Goal: Task Accomplishment & Management: Use online tool/utility

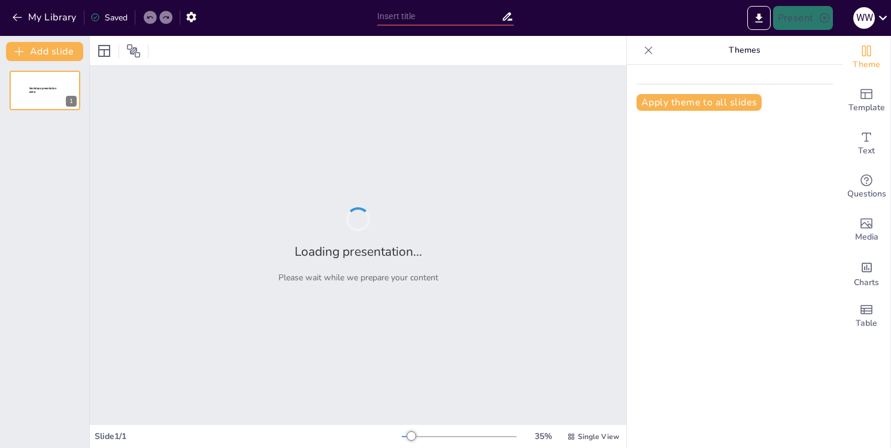
type input "Музееведение: Основы и Значение как Научной Дисциплины"
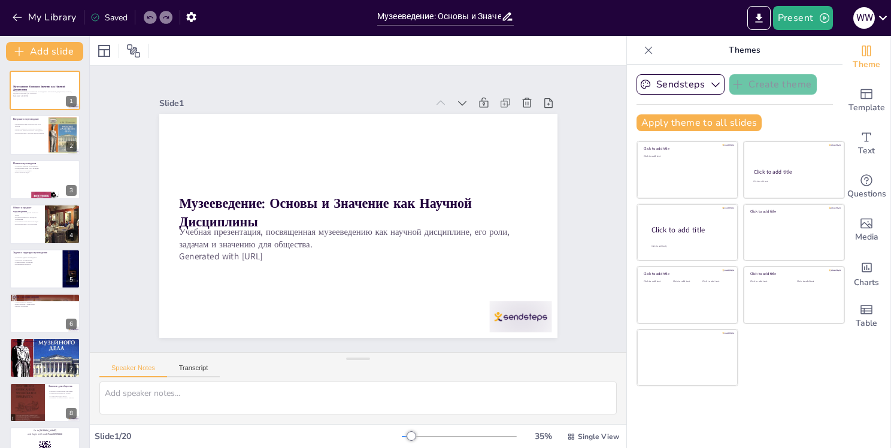
checkbox input "true"
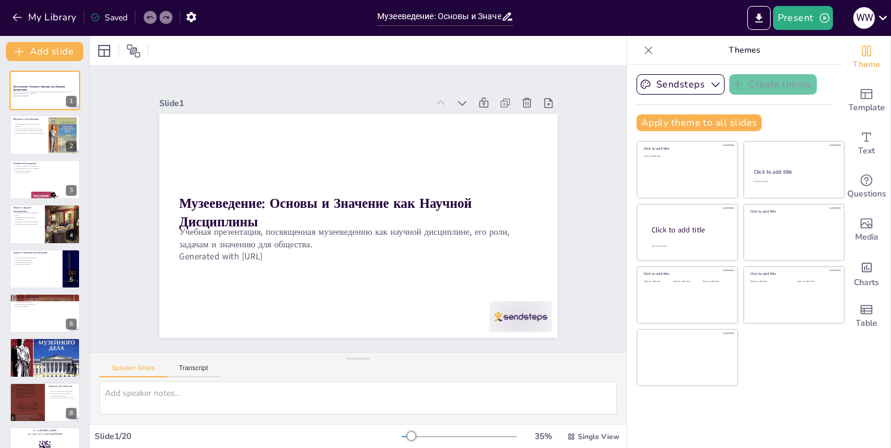
checkbox input "true"
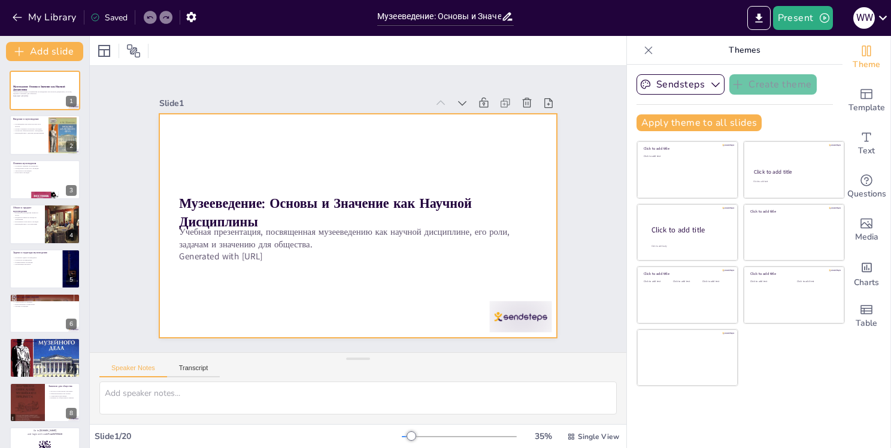
checkbox input "true"
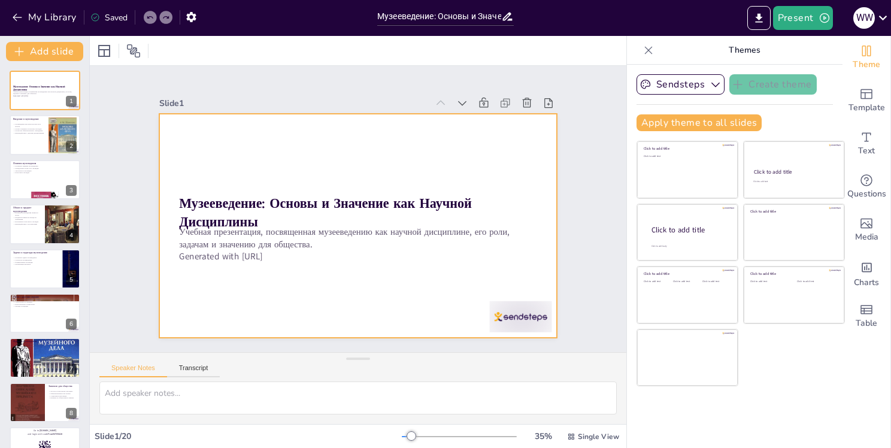
checkbox input "true"
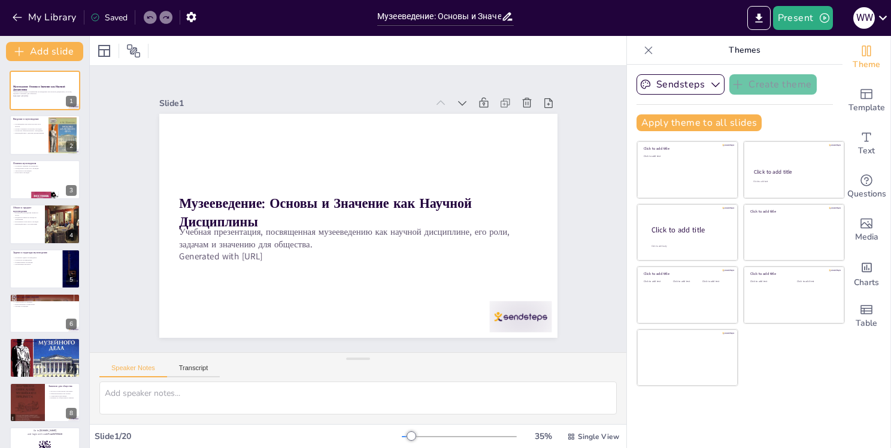
checkbox input "true"
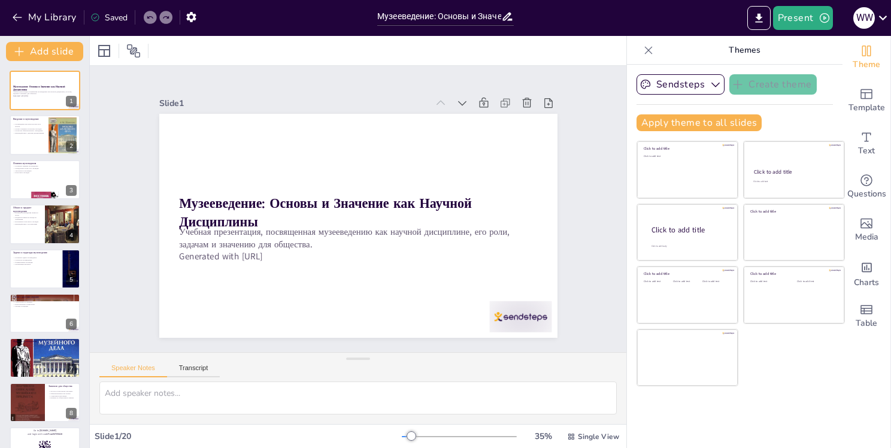
checkbox input "true"
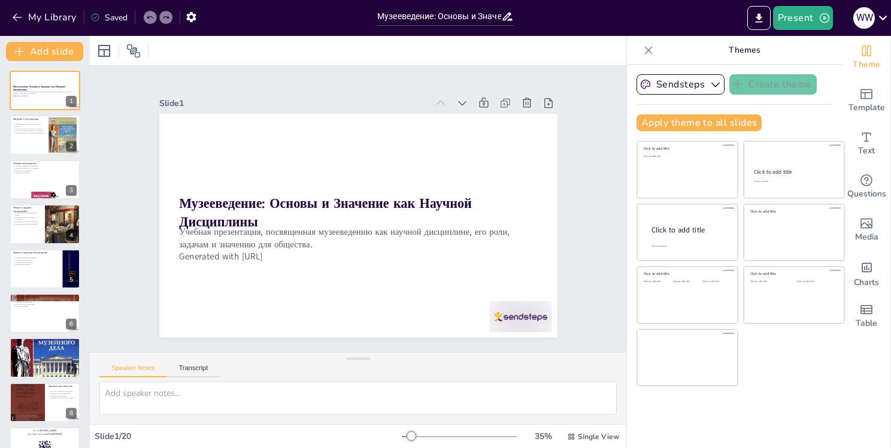
checkbox input "true"
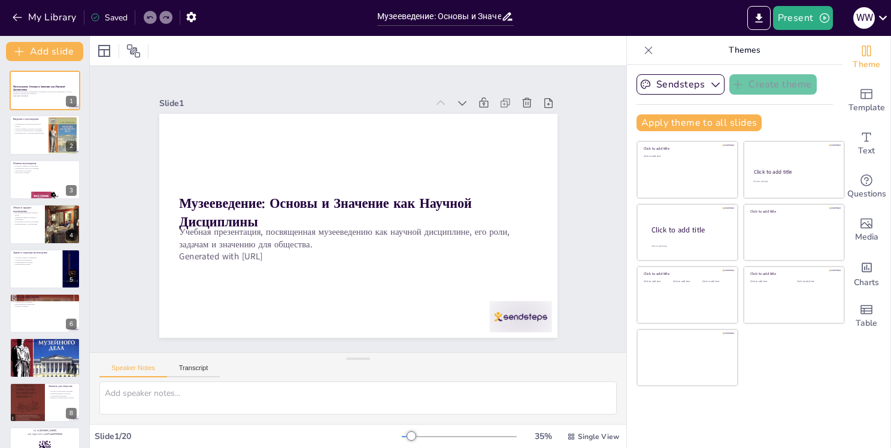
checkbox input "true"
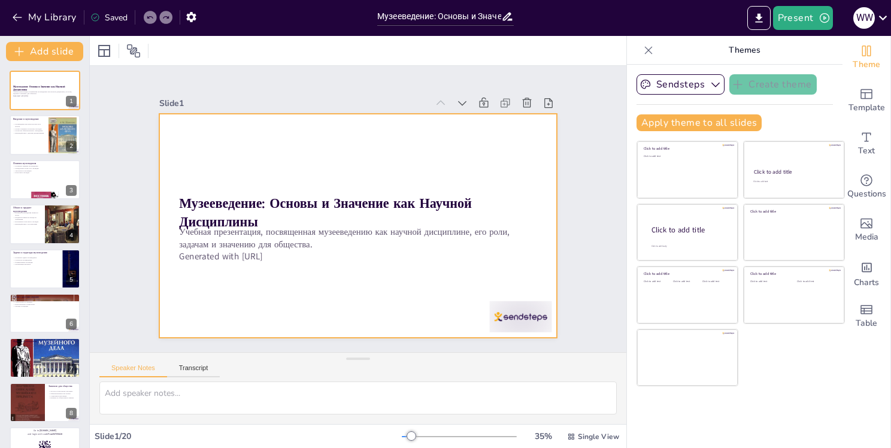
checkbox input "true"
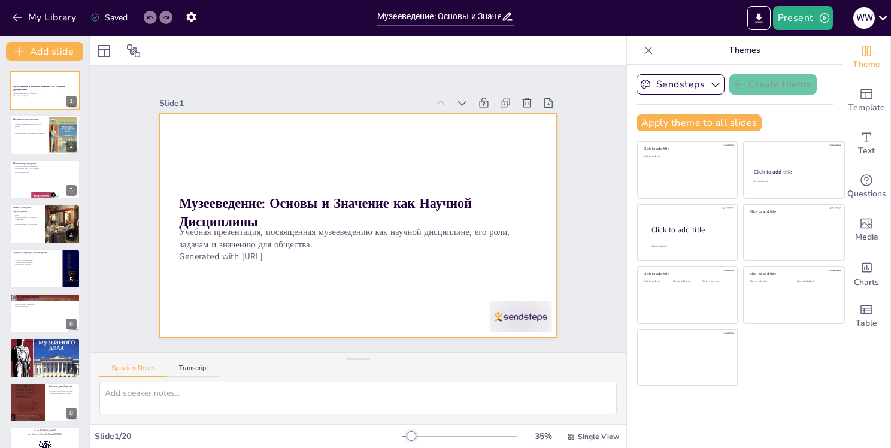
checkbox input "true"
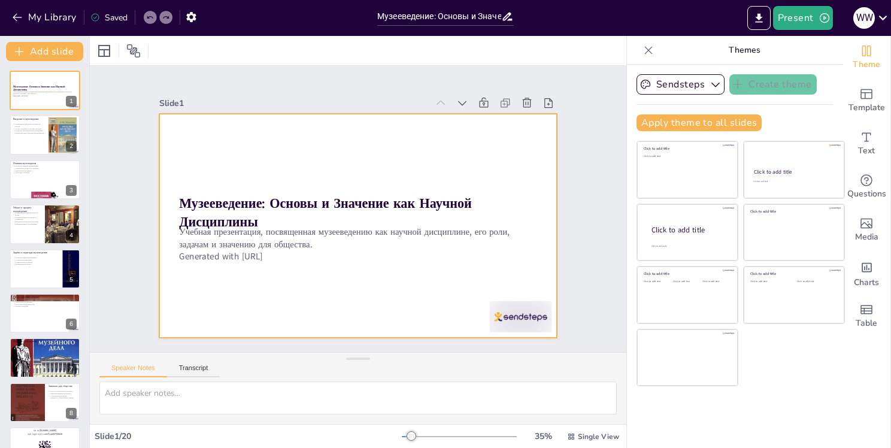
checkbox input "true"
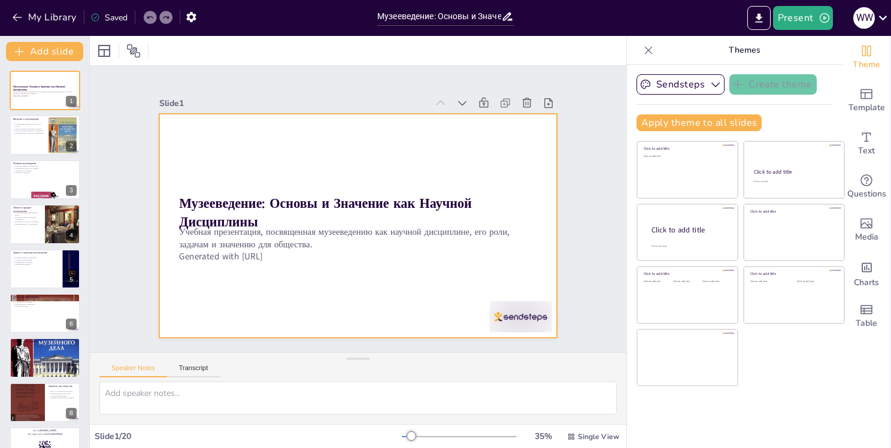
checkbox input "true"
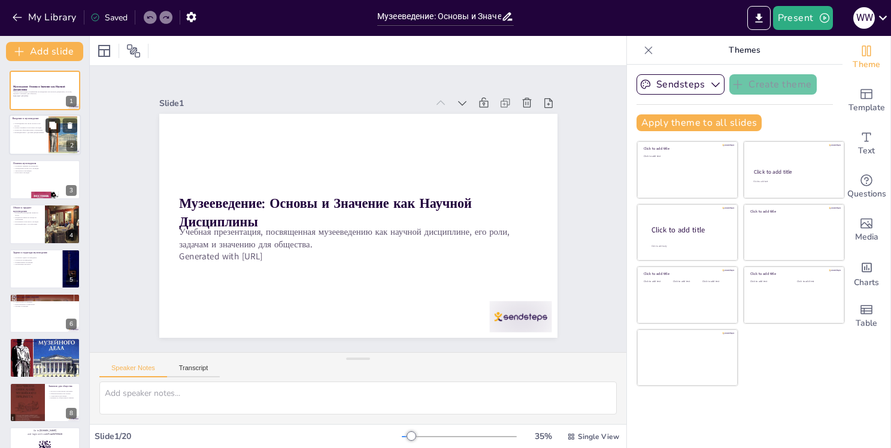
click at [56, 127] on icon at bounding box center [52, 125] width 7 height 7
type textarea "Музееведение охватывает множество аспектов, включая изучение роли музеев в сохр…"
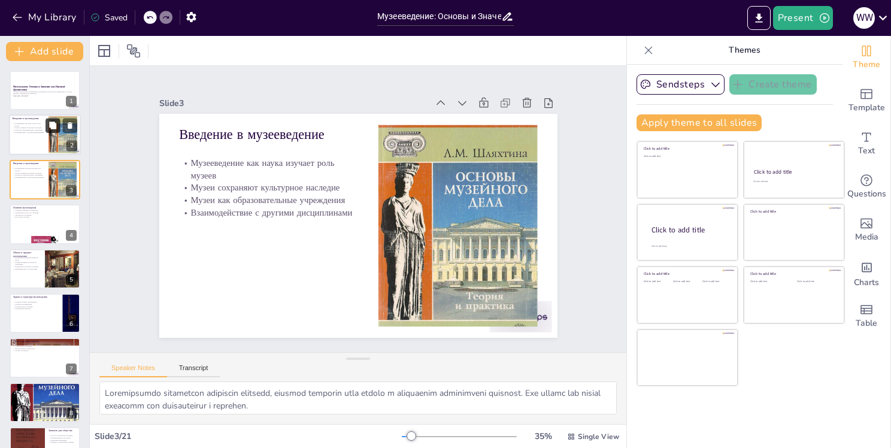
checkbox input "true"
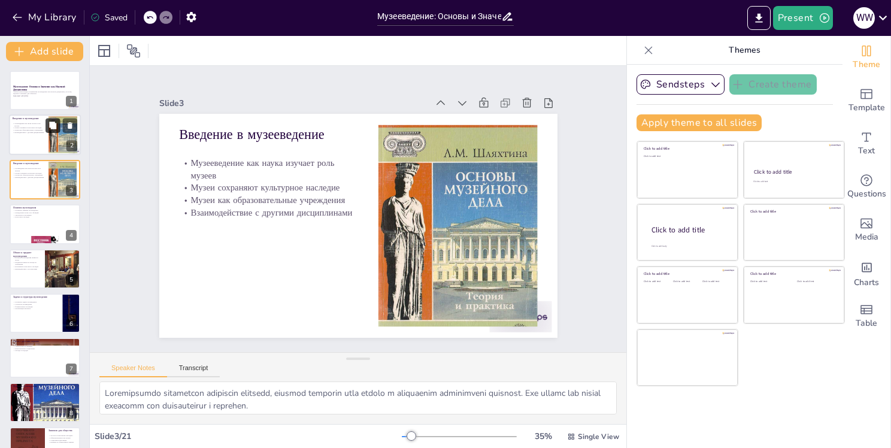
checkbox input "true"
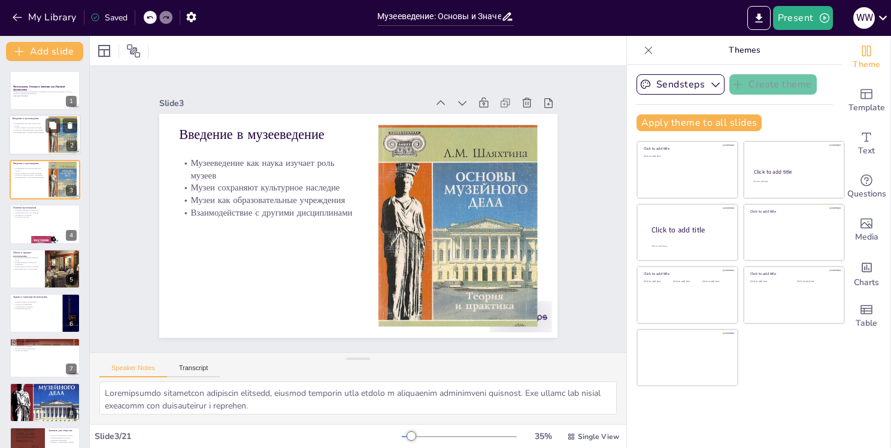
checkbox input "true"
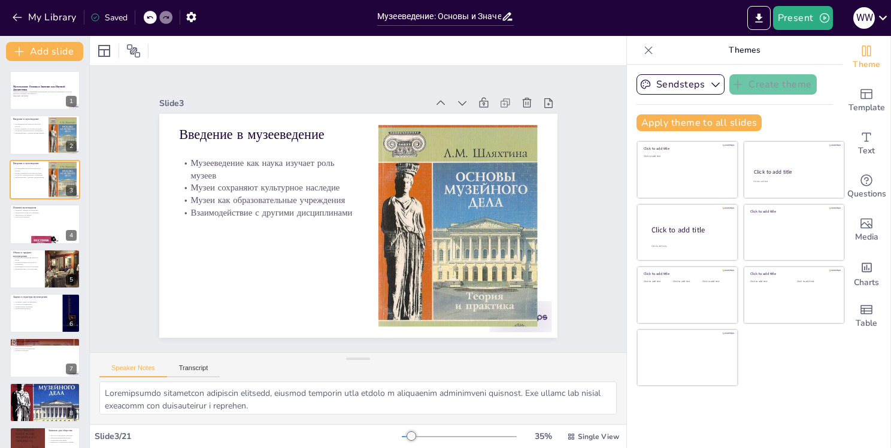
checkbox input "true"
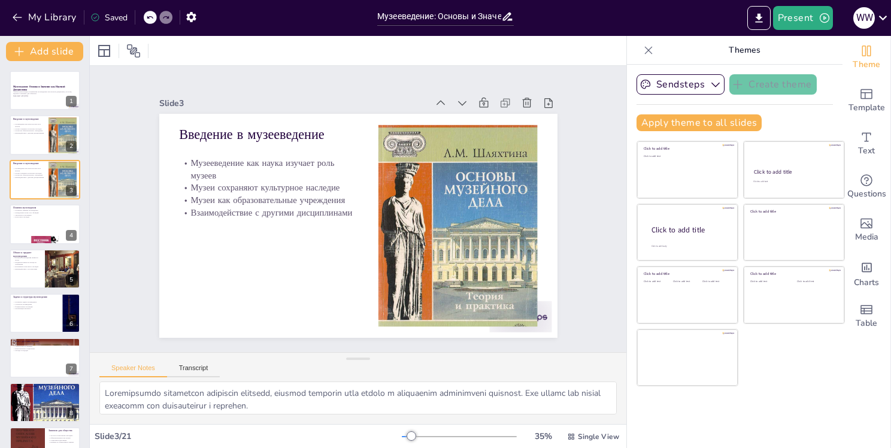
checkbox input "true"
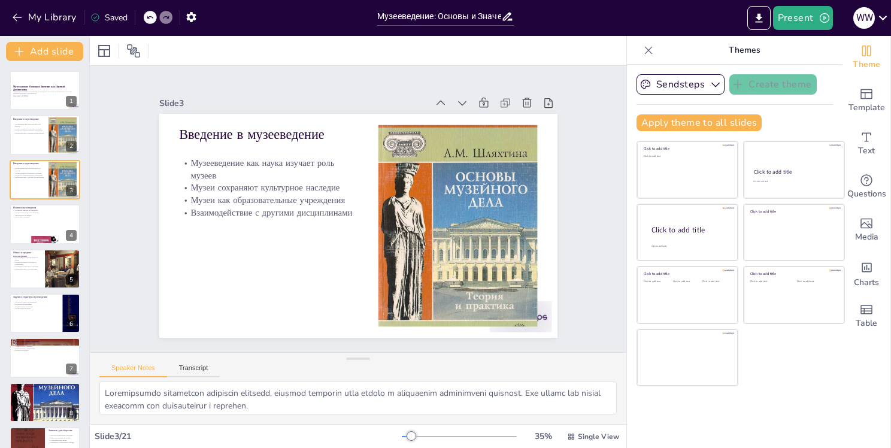
checkbox input "true"
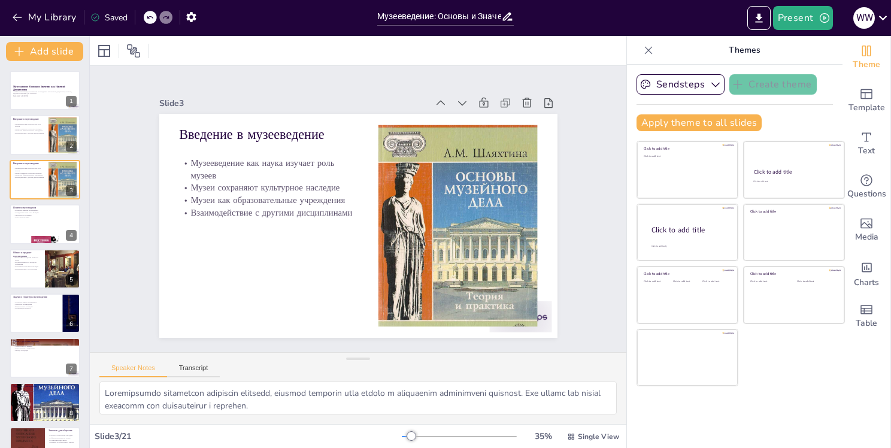
checkbox input "true"
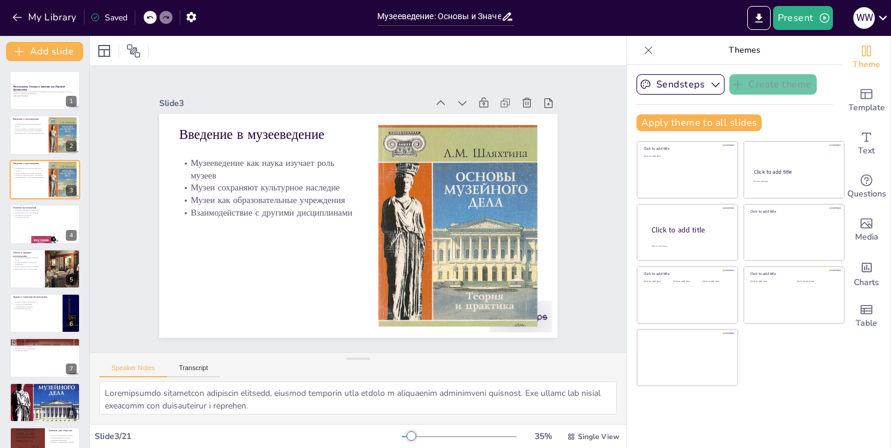
checkbox input "true"
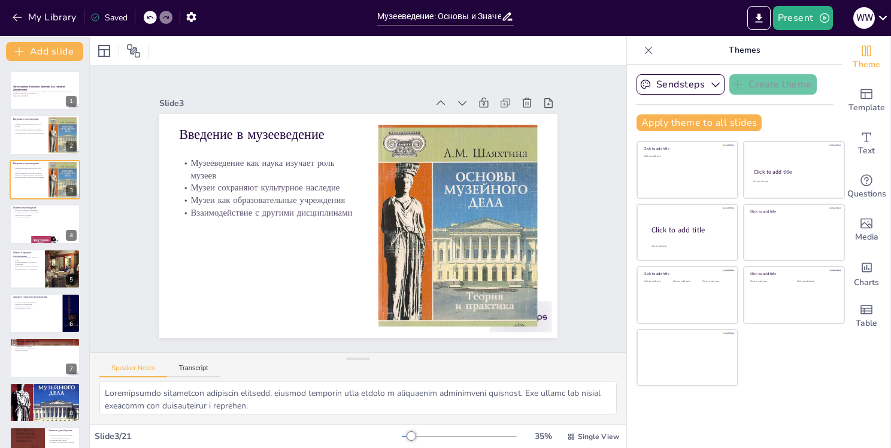
checkbox input "true"
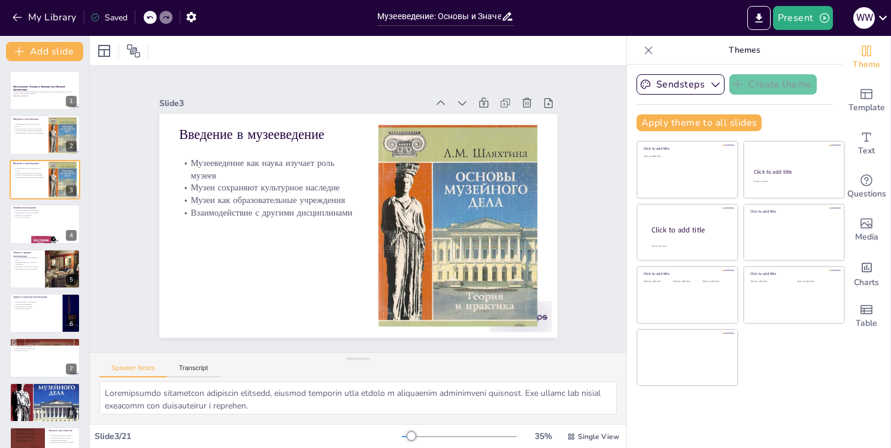
checkbox input "true"
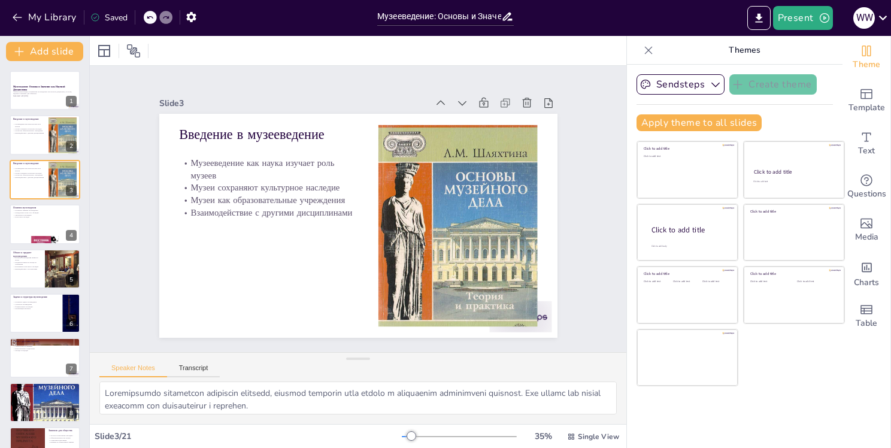
checkbox input "true"
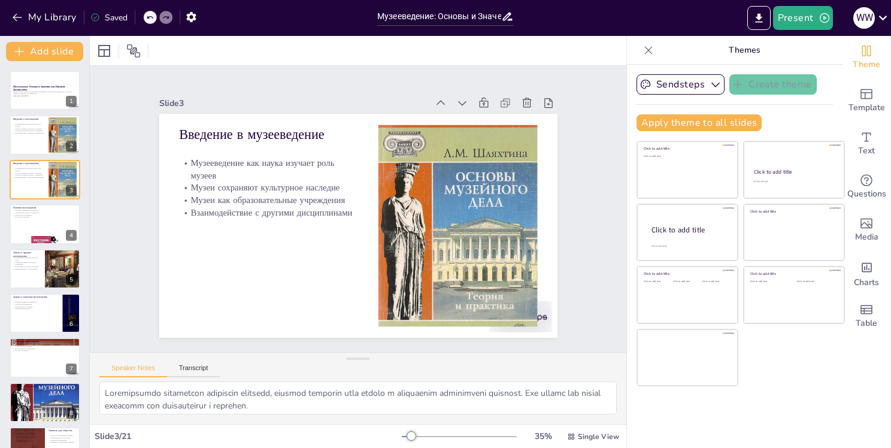
checkbox input "true"
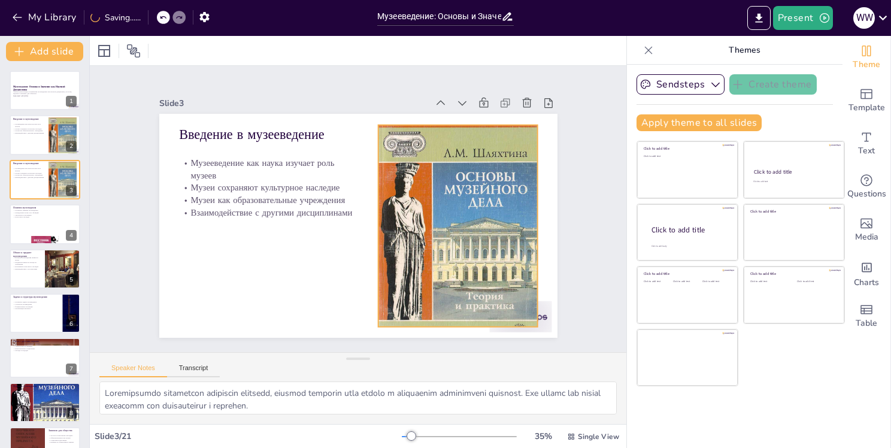
checkbox input "true"
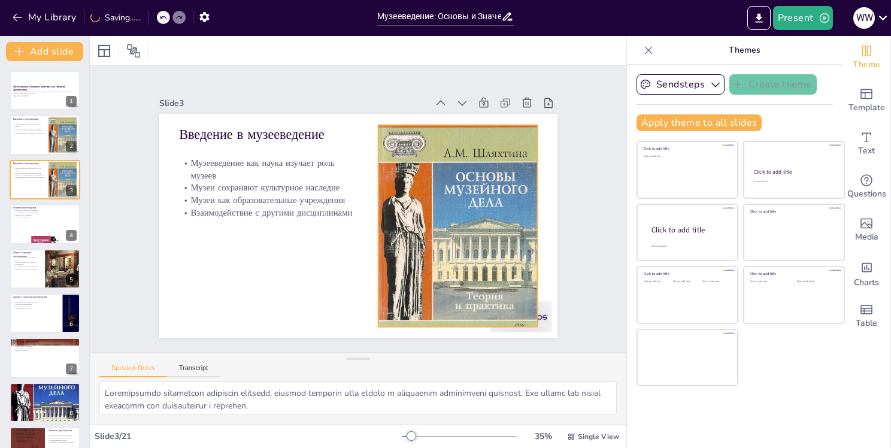
checkbox input "true"
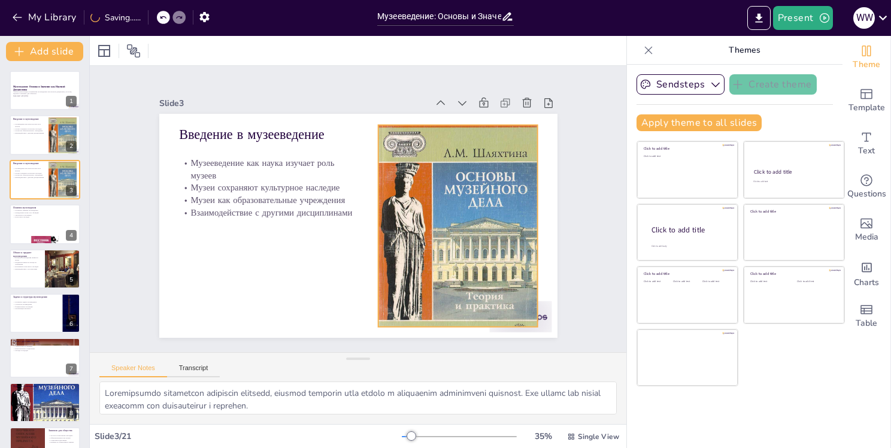
checkbox input "true"
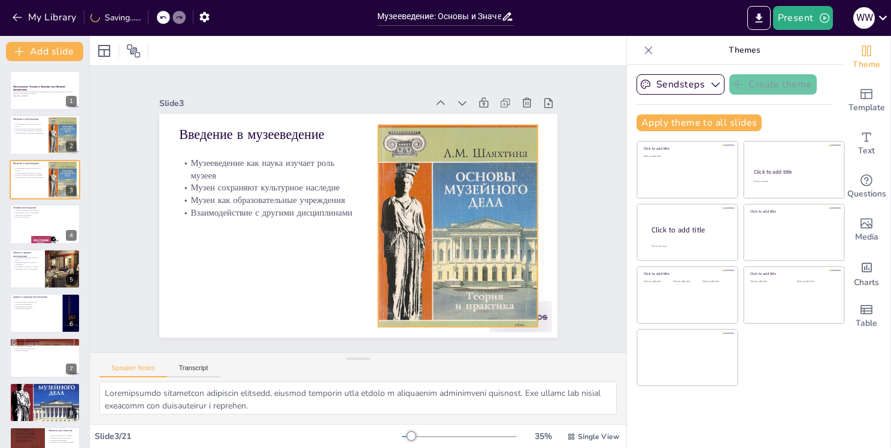
checkbox input "true"
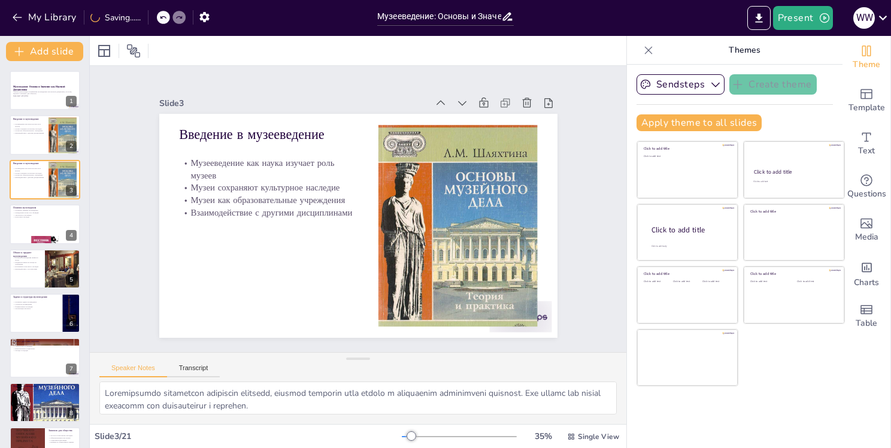
checkbox input "true"
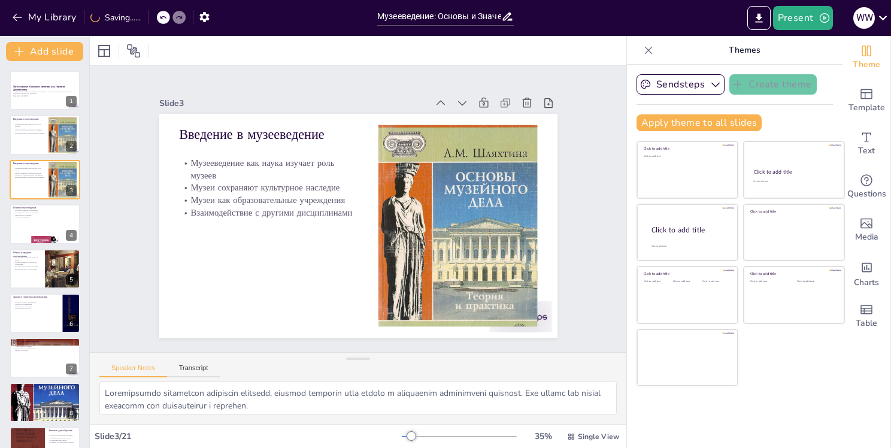
checkbox input "true"
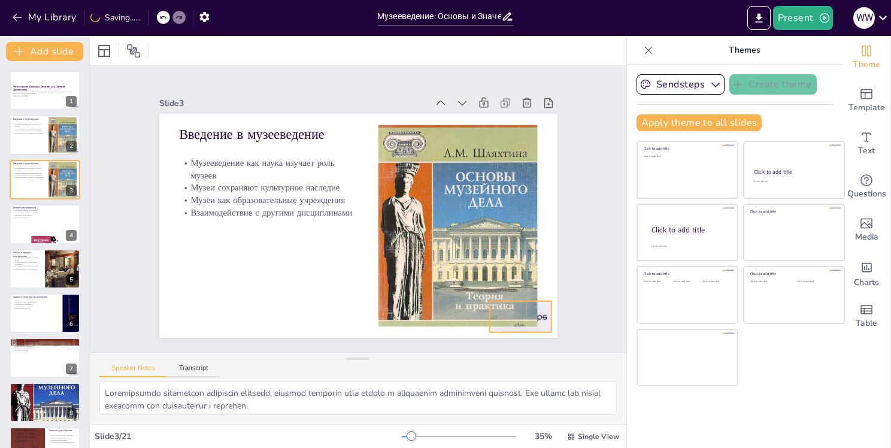
checkbox input "true"
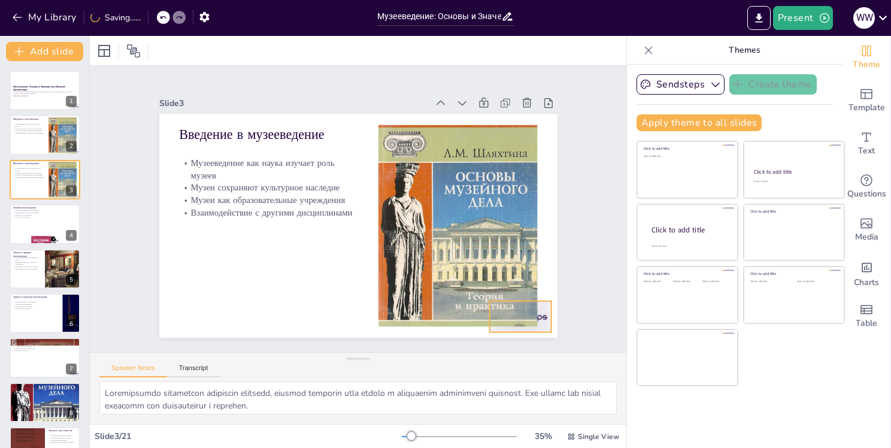
checkbox input "true"
click at [397, 369] on div at bounding box center [366, 403] width 62 height 69
checkbox input "true"
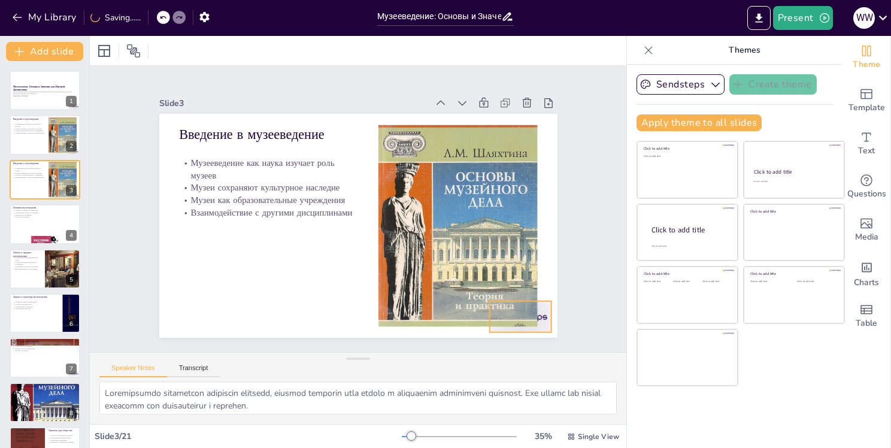
checkbox input "true"
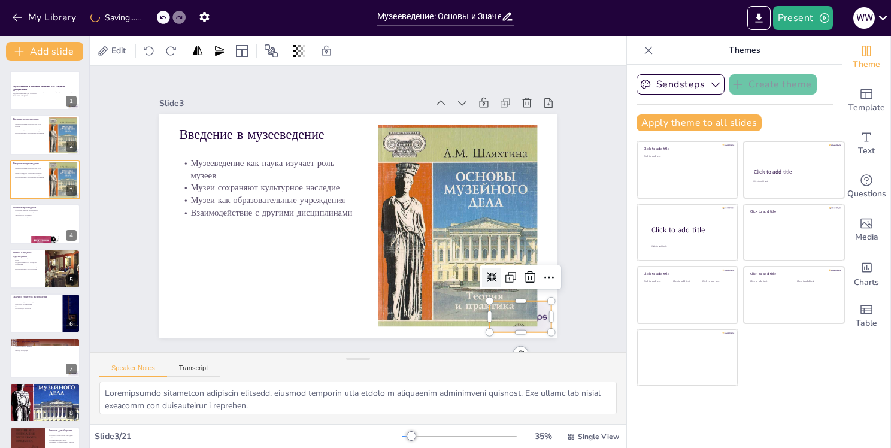
checkbox input "true"
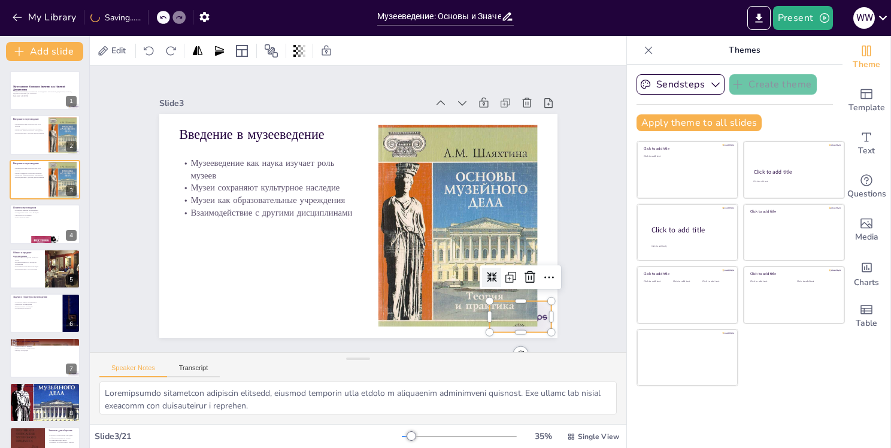
checkbox input "true"
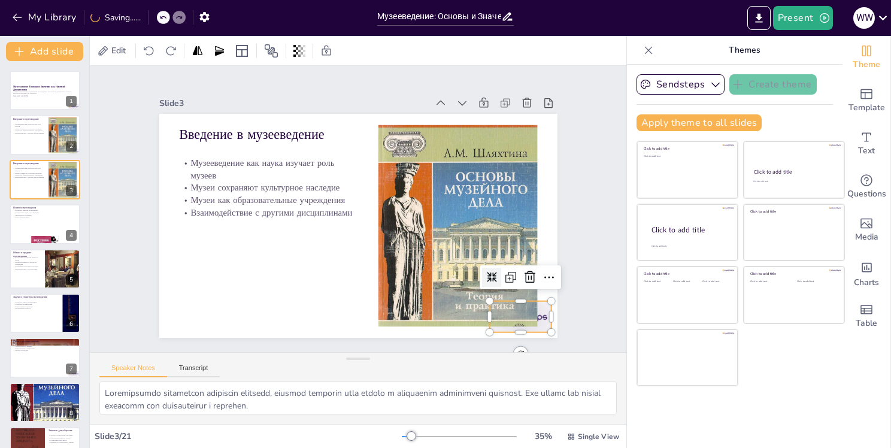
checkbox input "true"
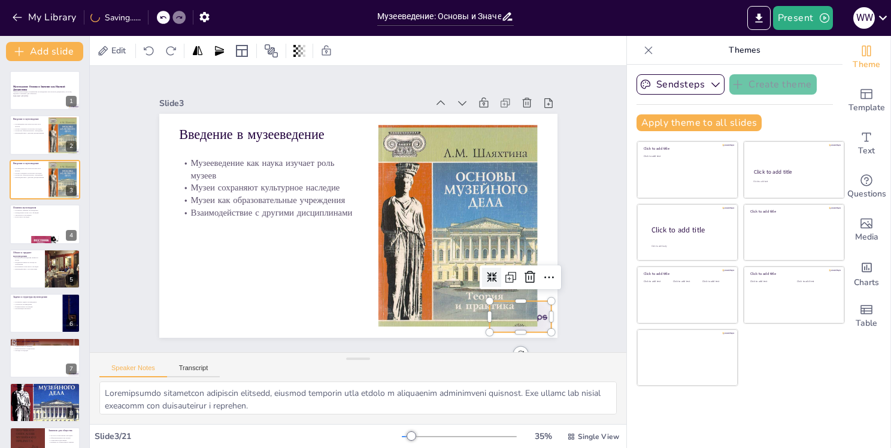
checkbox input "true"
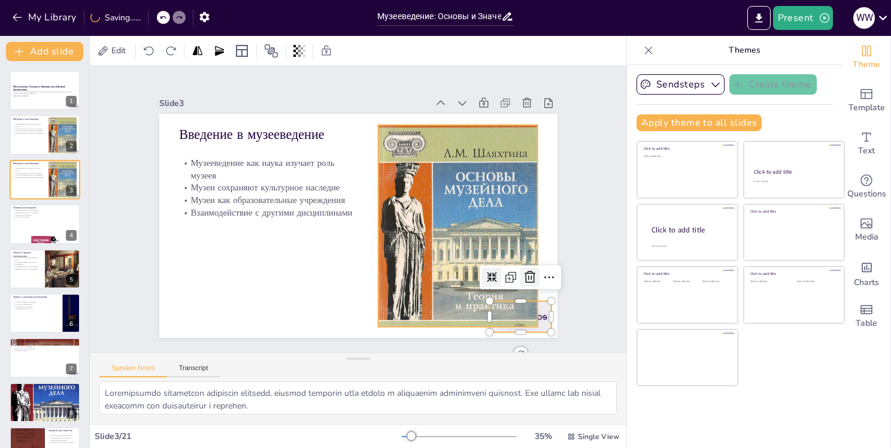
checkbox input "true"
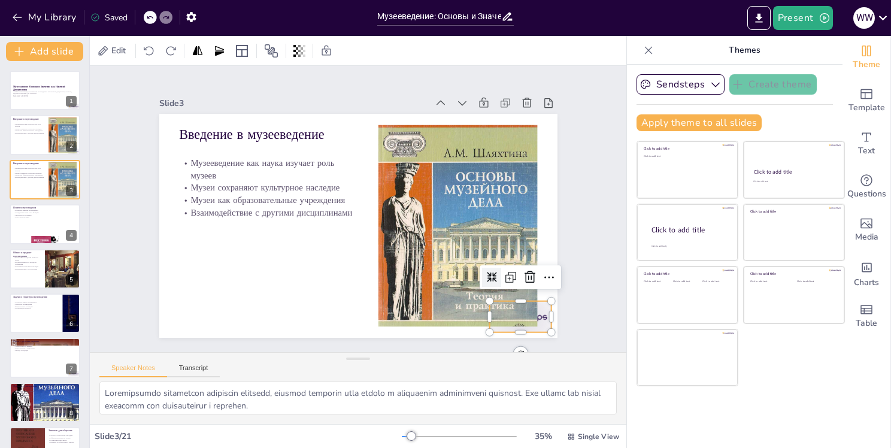
checkbox input "true"
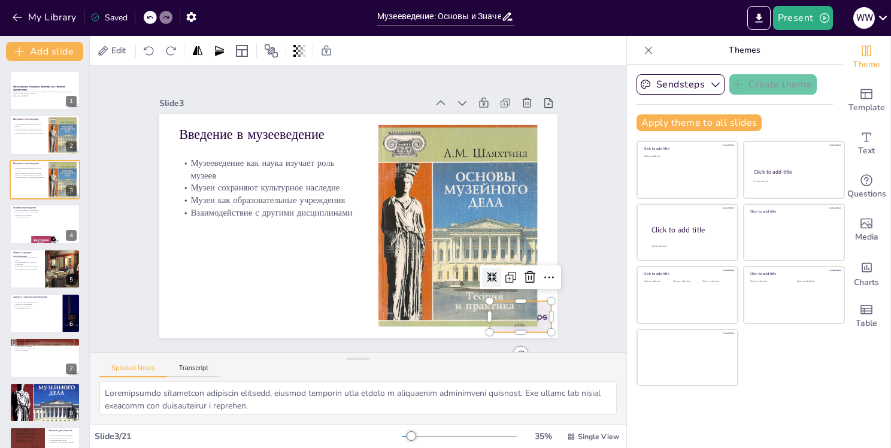
checkbox input "true"
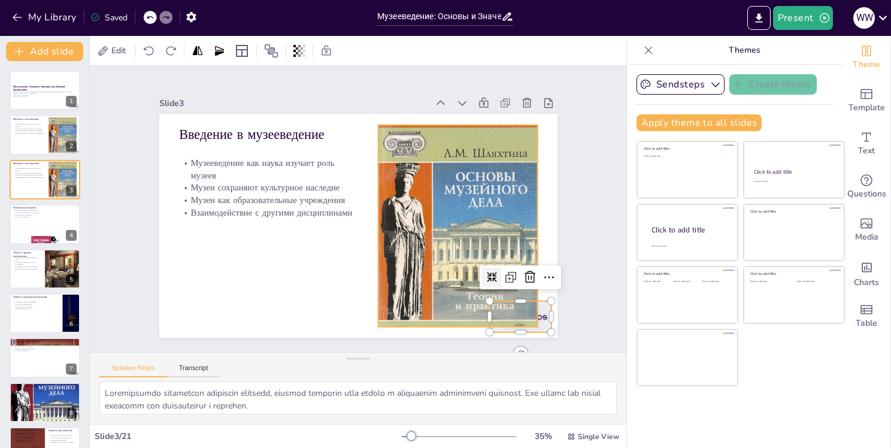
checkbox input "true"
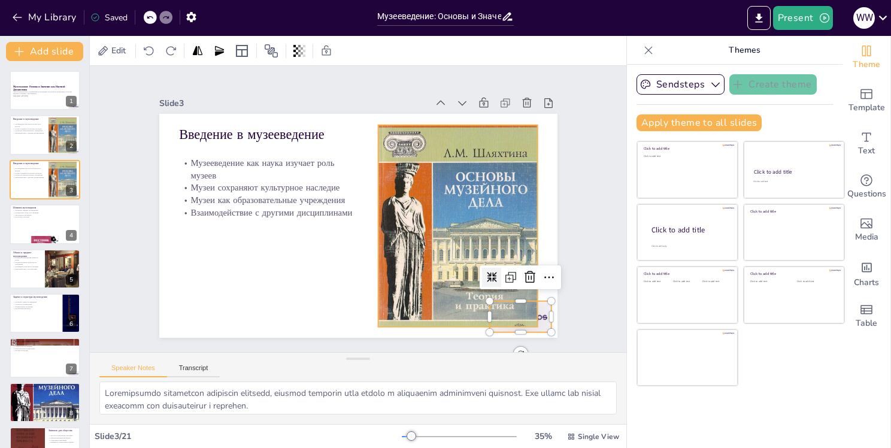
checkbox input "true"
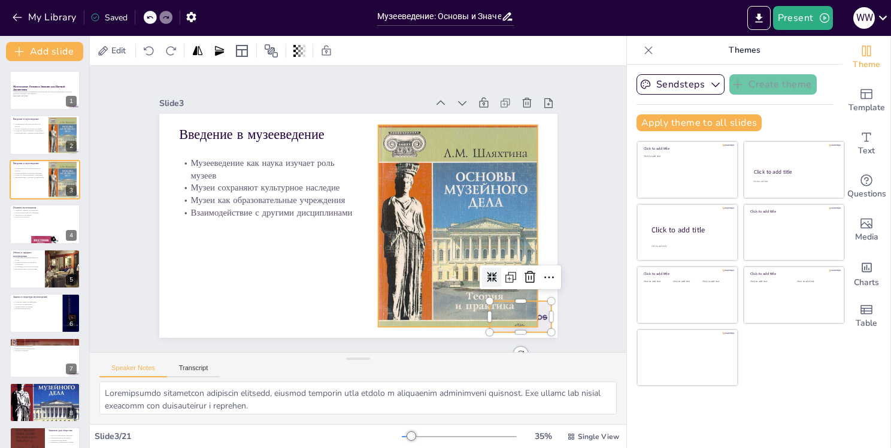
checkbox input "true"
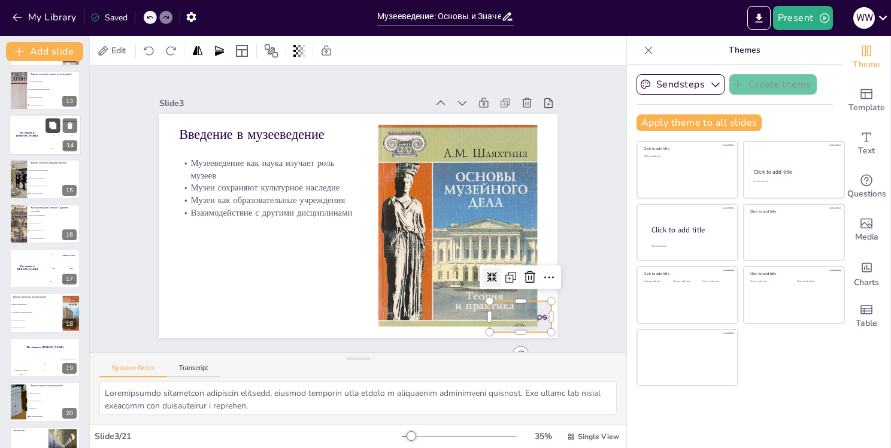
scroll to position [562, 0]
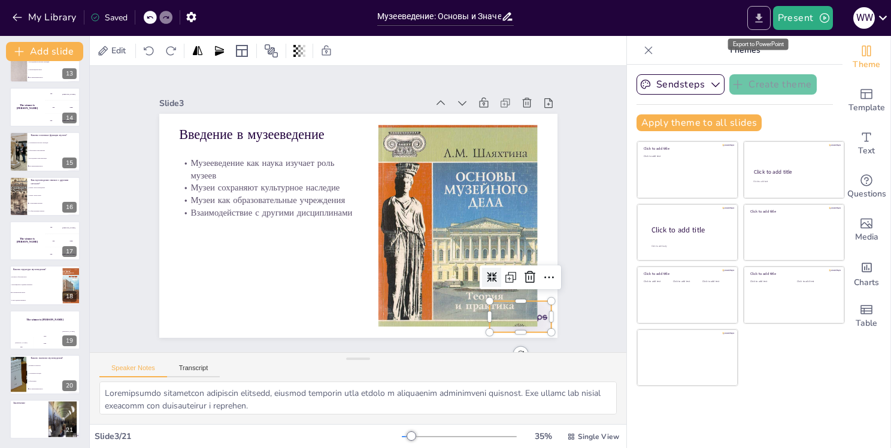
click at [756, 17] on icon "Export to PowerPoint" at bounding box center [759, 18] width 13 height 13
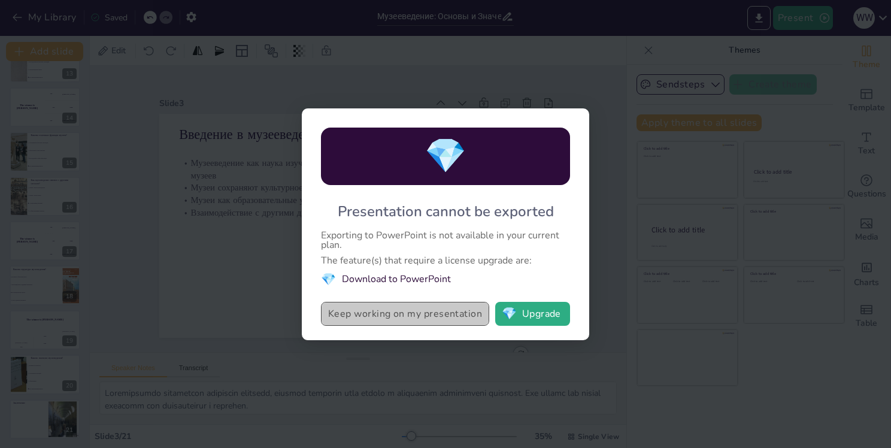
click at [396, 319] on button "Keep working on my presentation" at bounding box center [405, 314] width 168 height 24
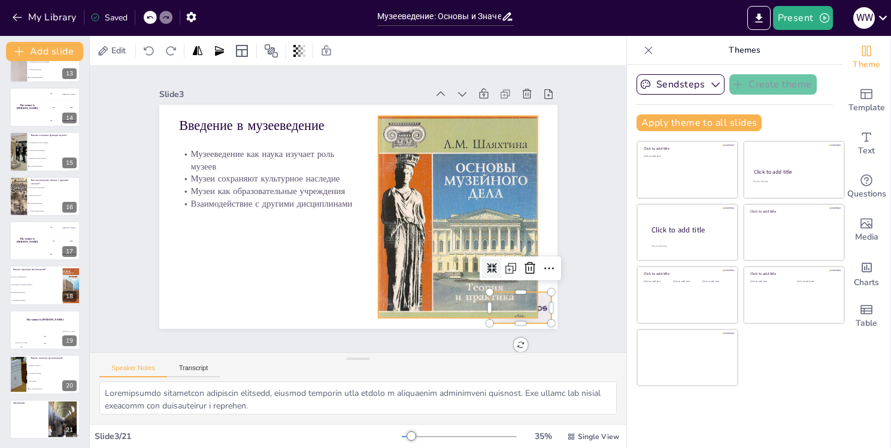
scroll to position [13, 0]
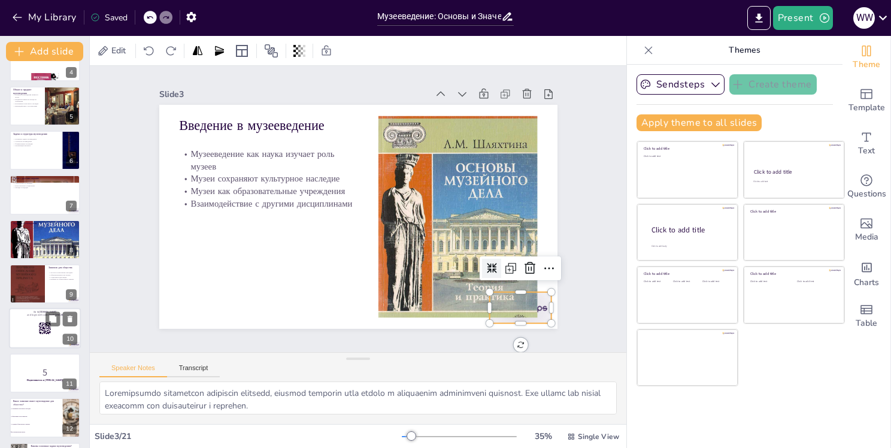
click at [26, 340] on div at bounding box center [45, 328] width 72 height 41
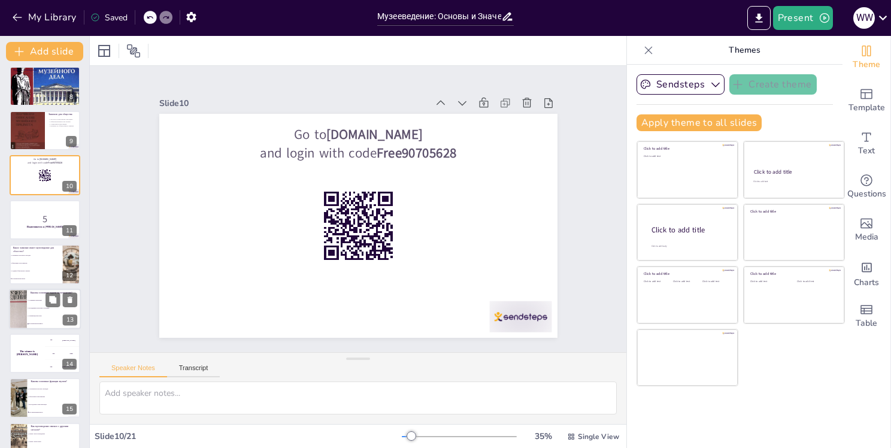
scroll to position [396, 0]
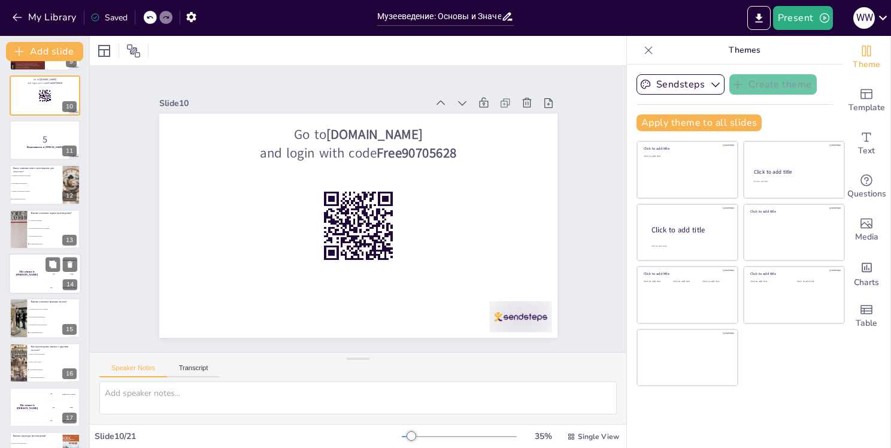
click at [41, 276] on div "The winner is Niels 🏆" at bounding box center [27, 273] width 36 height 41
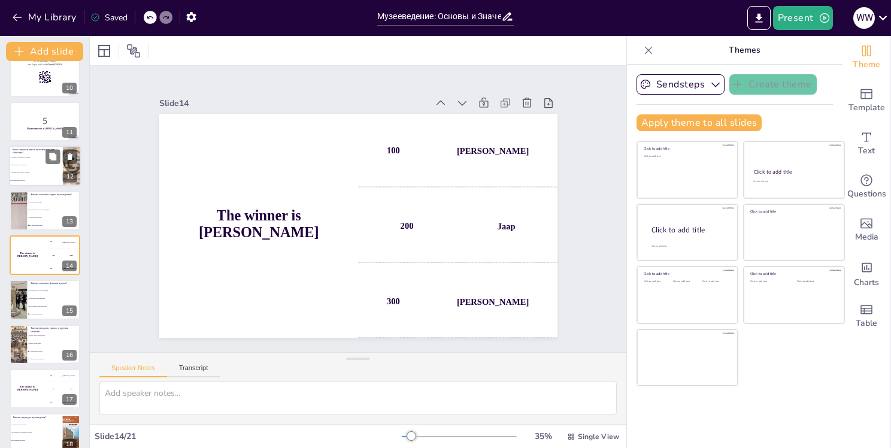
click at [36, 165] on span "Образование и просвещение" at bounding box center [36, 166] width 51 height 2
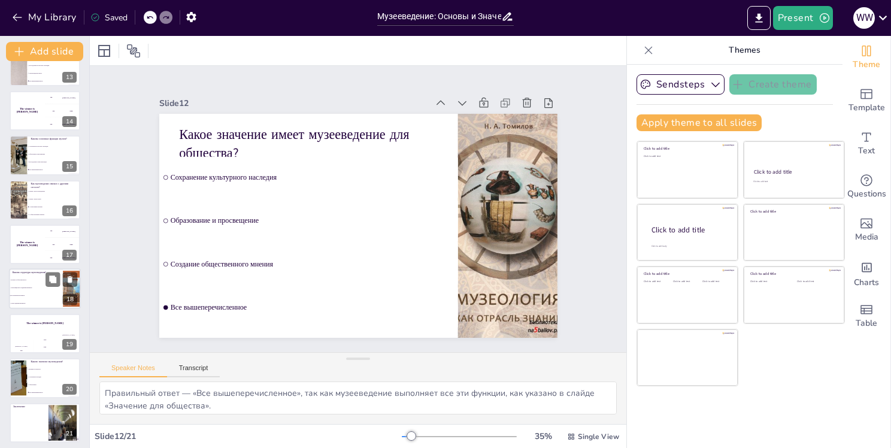
scroll to position [562, 0]
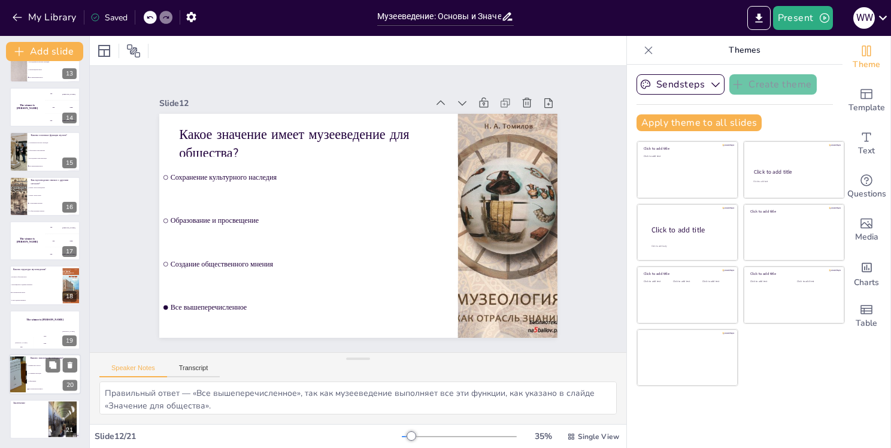
click at [54, 378] on li "Образование" at bounding box center [54, 382] width 54 height 8
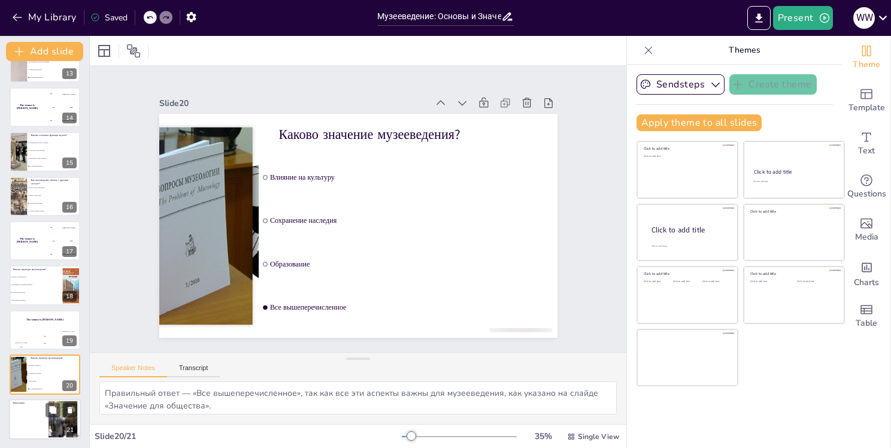
click at [40, 413] on div at bounding box center [45, 419] width 72 height 41
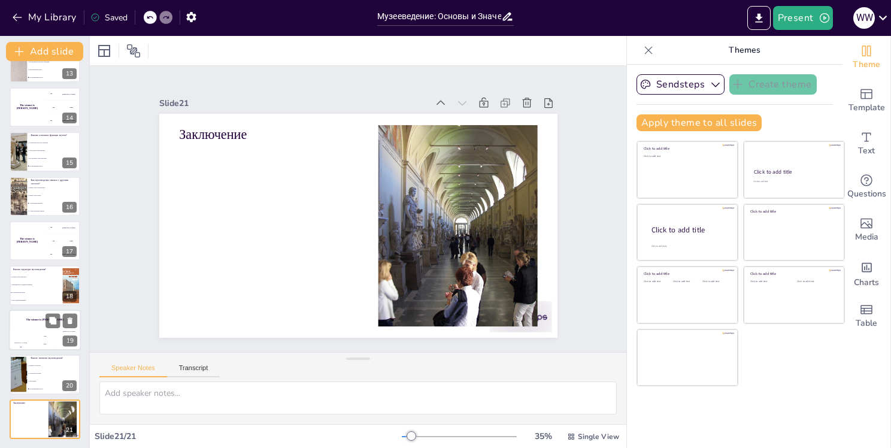
click at [40, 326] on div "The winner is Niels 🏆" at bounding box center [45, 320] width 72 height 20
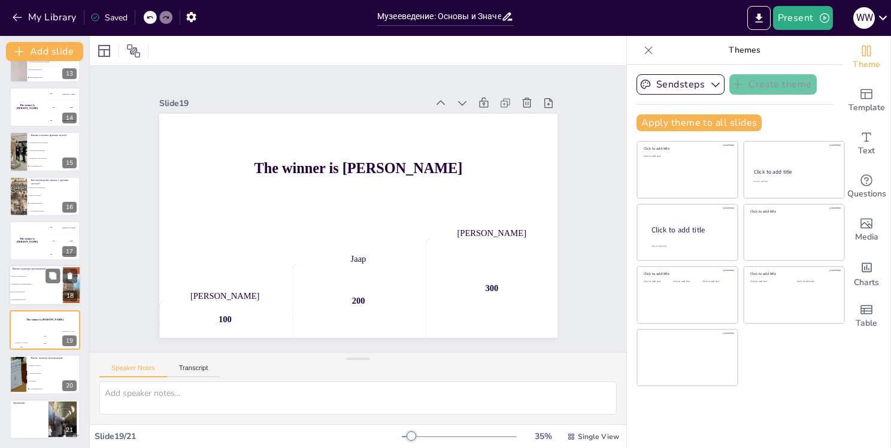
click at [42, 273] on li "Научное и образовательное" at bounding box center [36, 277] width 54 height 8
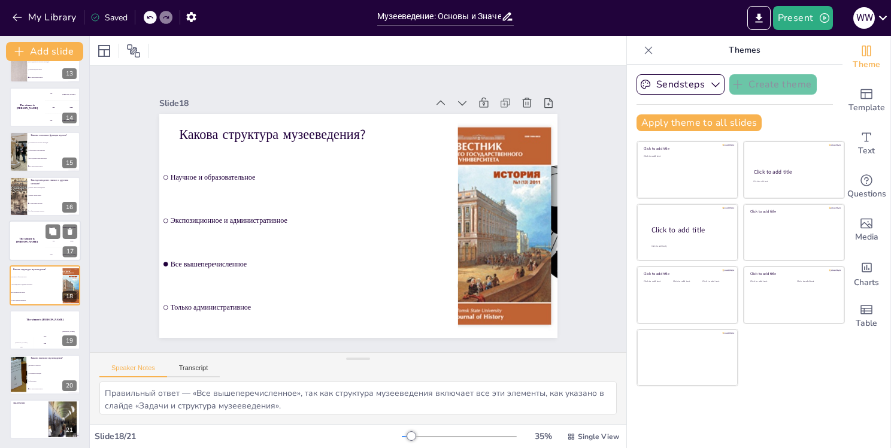
click at [43, 232] on div "The winner is Niels 🏆" at bounding box center [27, 240] width 36 height 41
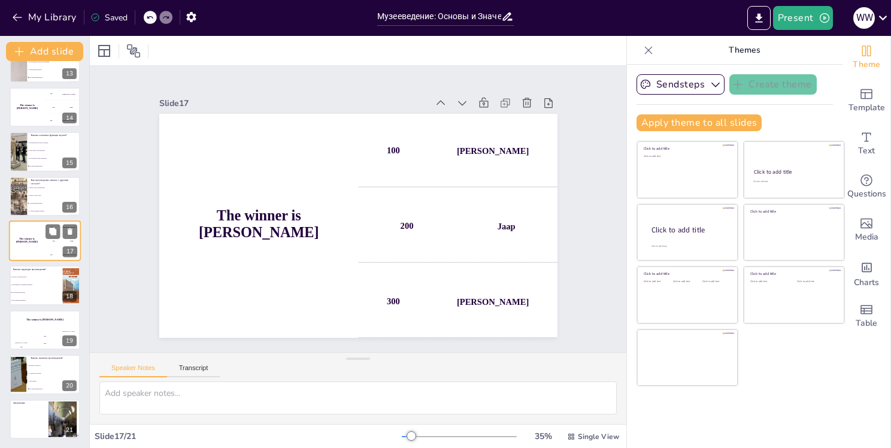
scroll to position [548, 0]
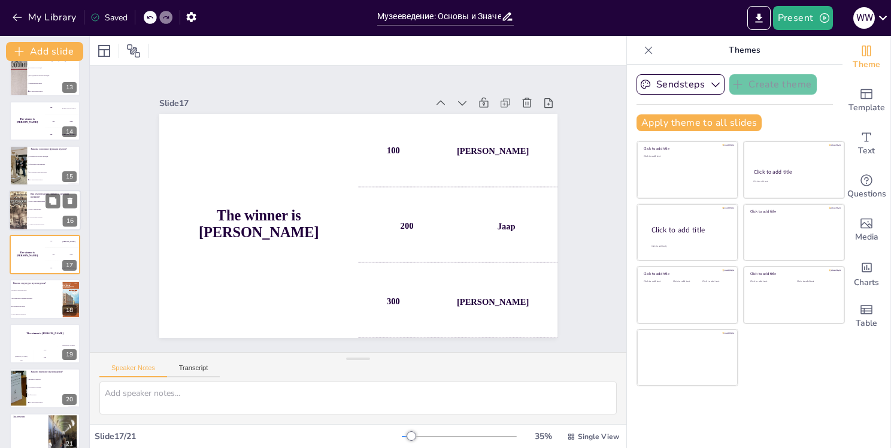
click at [41, 223] on li "С общественными науками" at bounding box center [54, 225] width 54 height 8
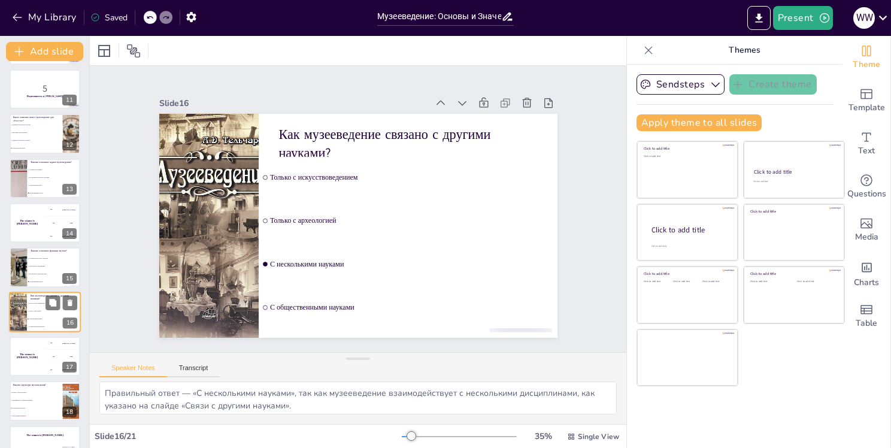
scroll to position [424, 0]
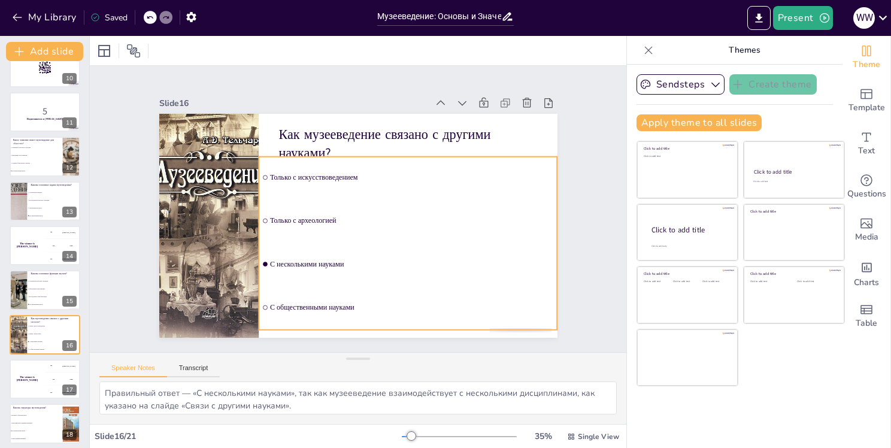
click at [435, 163] on input "checkbox" at bounding box center [438, 160] width 6 height 6
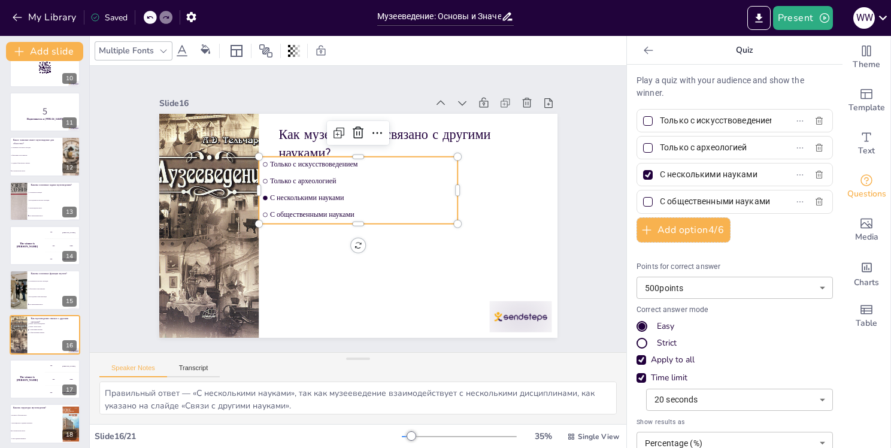
click at [388, 125] on input "checkbox" at bounding box center [391, 122] width 6 height 6
click at [66, 253] on div "14" at bounding box center [70, 256] width 14 height 11
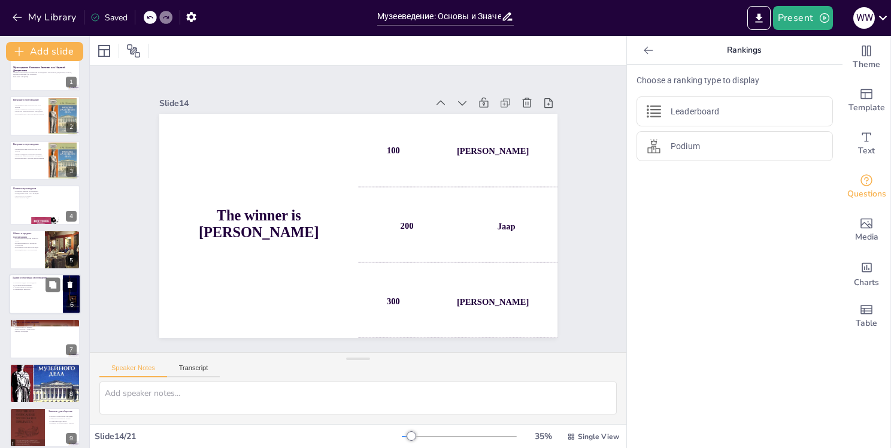
scroll to position [0, 0]
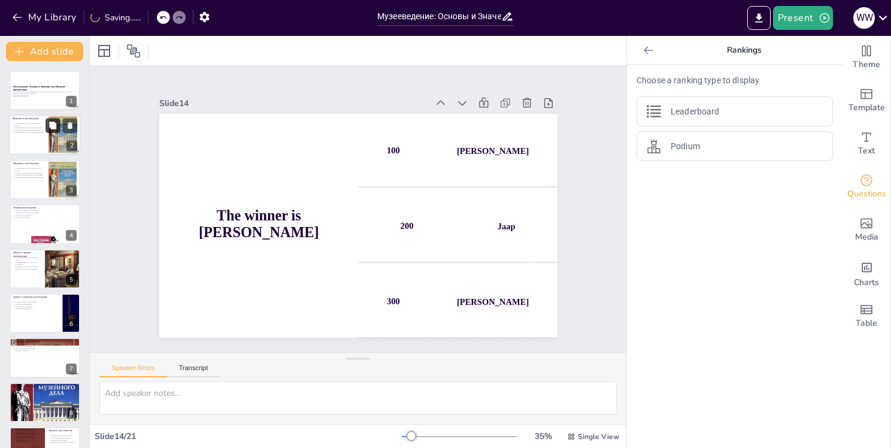
click at [50, 122] on icon at bounding box center [52, 125] width 7 height 7
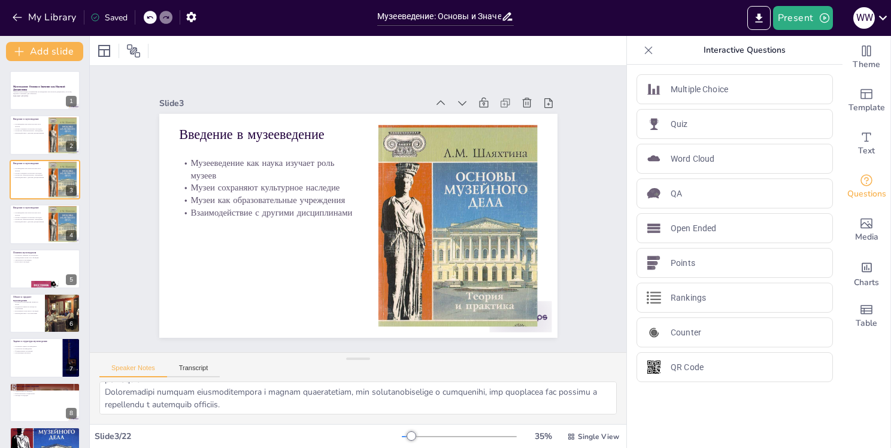
scroll to position [78, 0]
click at [191, 15] on icon "button" at bounding box center [191, 17] width 13 height 13
click at [810, 17] on button "Present" at bounding box center [803, 18] width 60 height 24
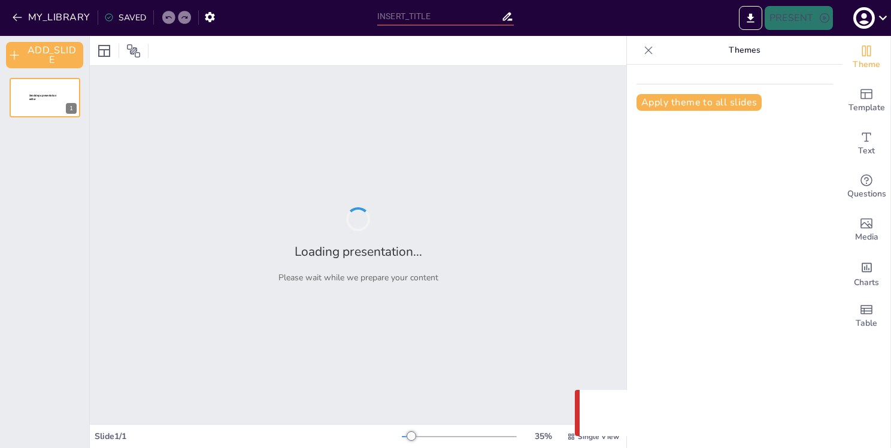
type input "Музееведение: Основы и Значение как Научной Дисциплины"
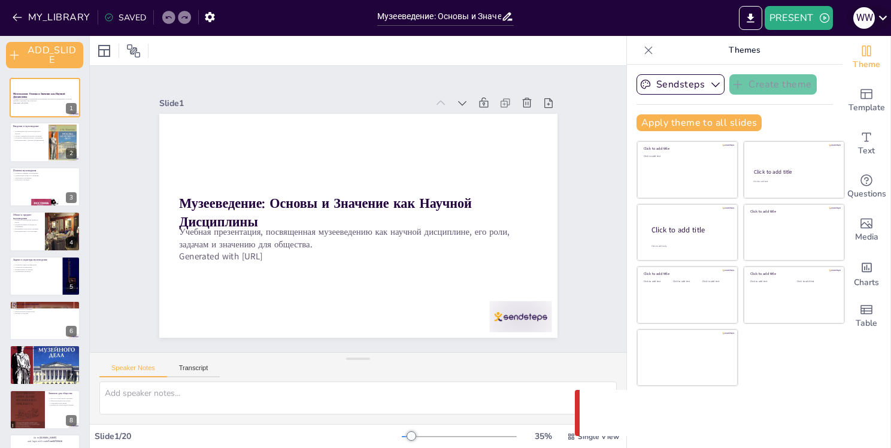
checkbox input "true"
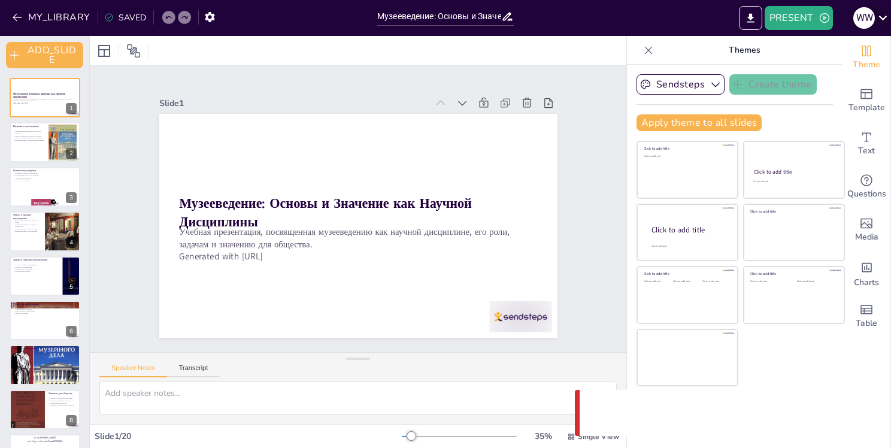
checkbox input "true"
click at [877, 18] on icon at bounding box center [883, 18] width 16 height 16
checkbox input "true"
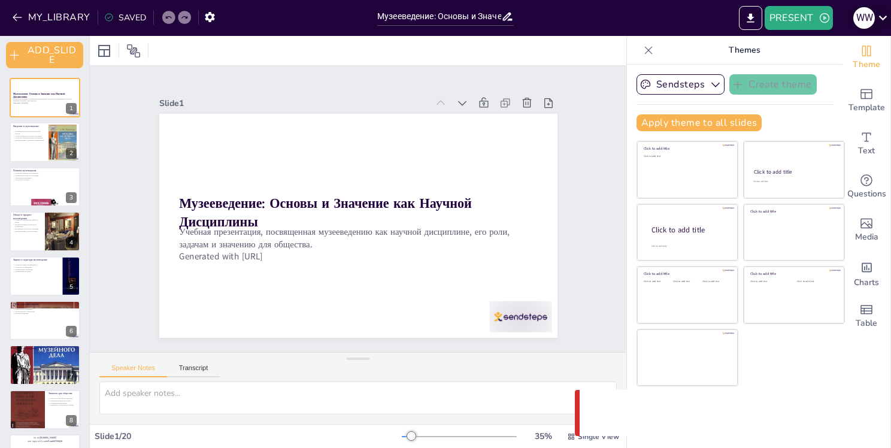
checkbox input "true"
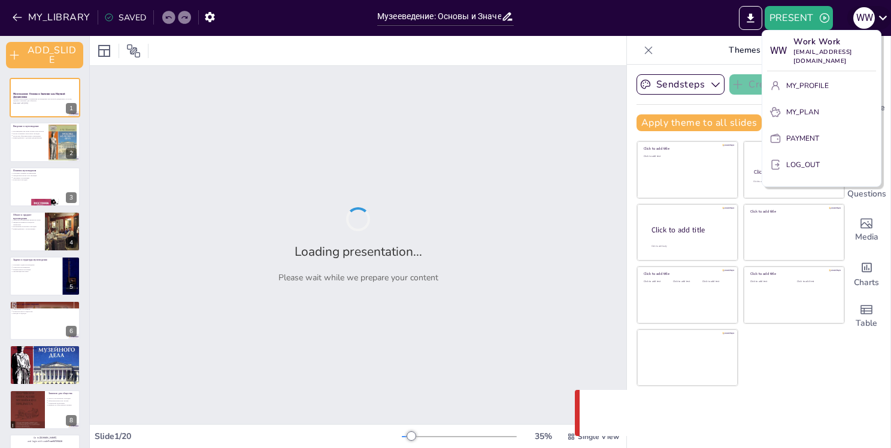
checkbox input "true"
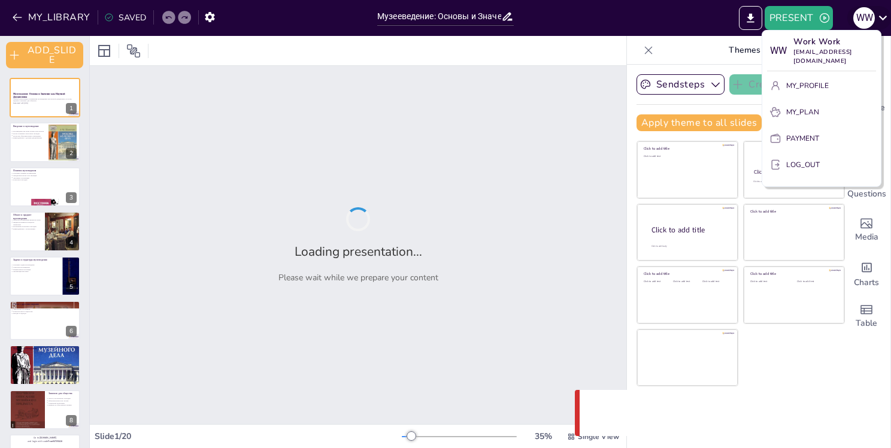
checkbox input "true"
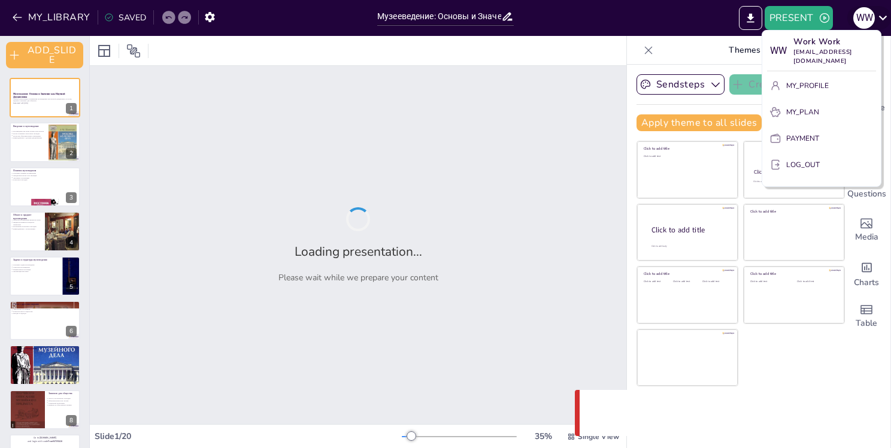
checkbox input "true"
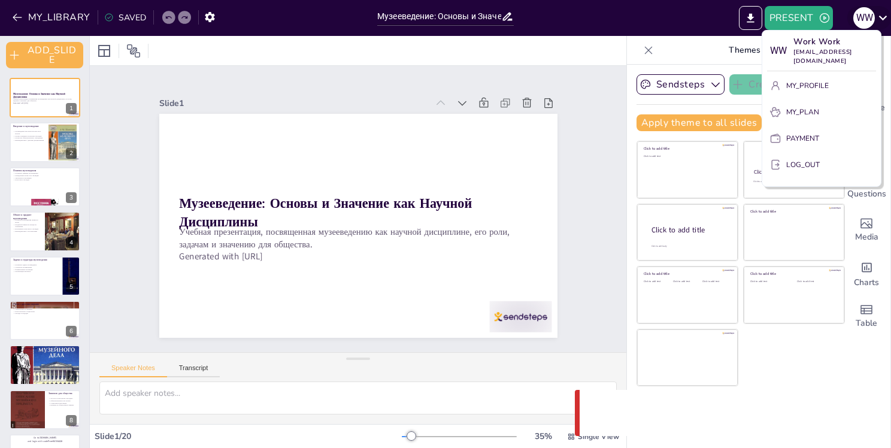
checkbox input "true"
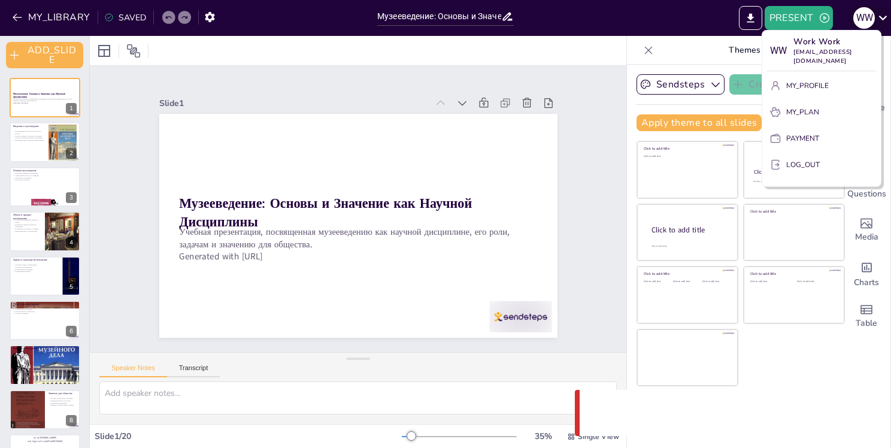
checkbox input "true"
click at [788, 107] on p "MY_PLAN" at bounding box center [802, 112] width 33 height 11
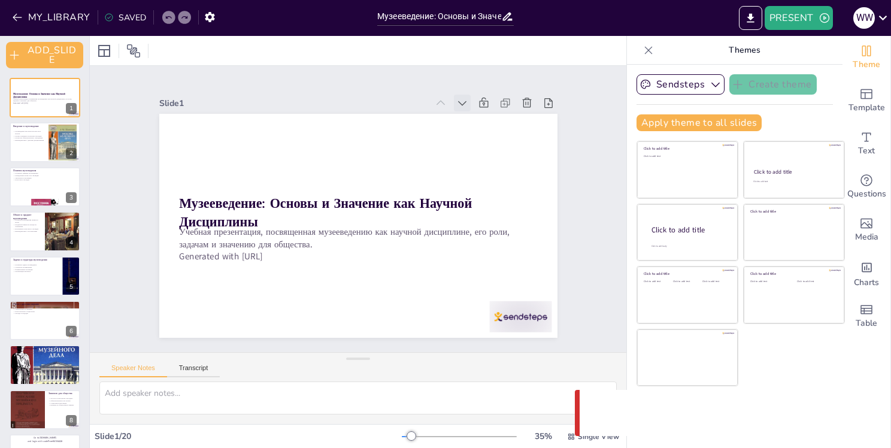
checkbox input "true"
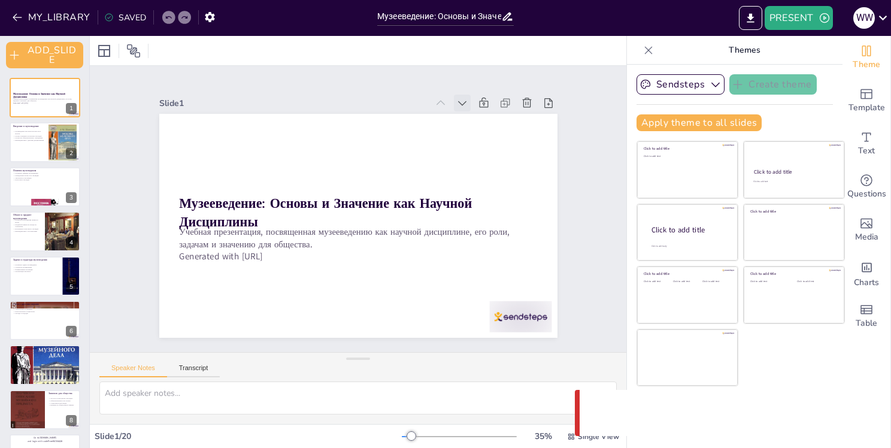
checkbox input "true"
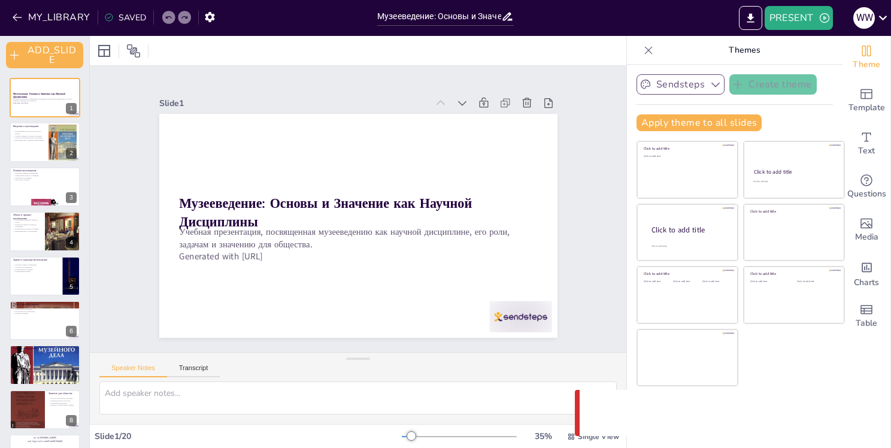
checkbox input "true"
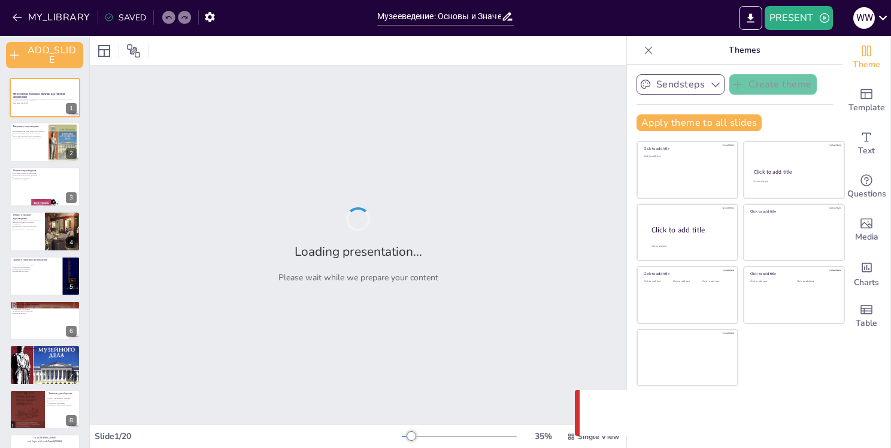
checkbox input "true"
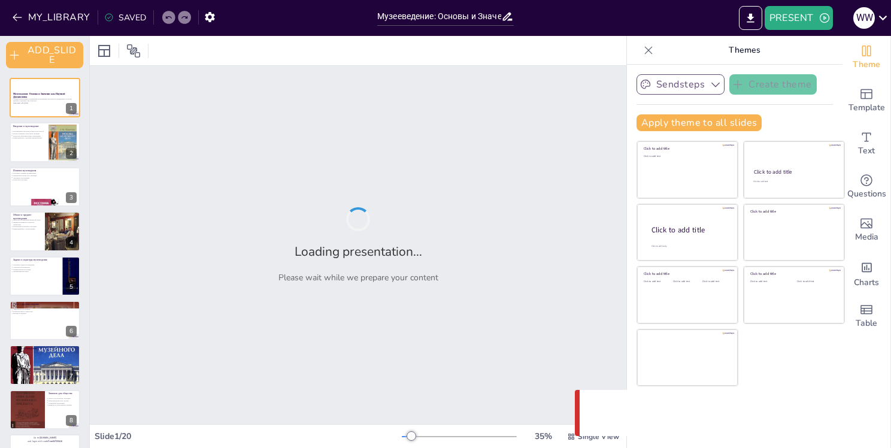
checkbox input "true"
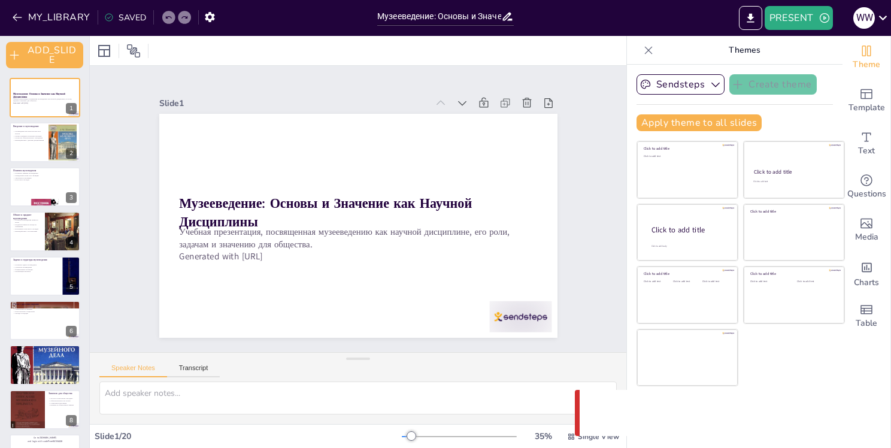
checkbox input "true"
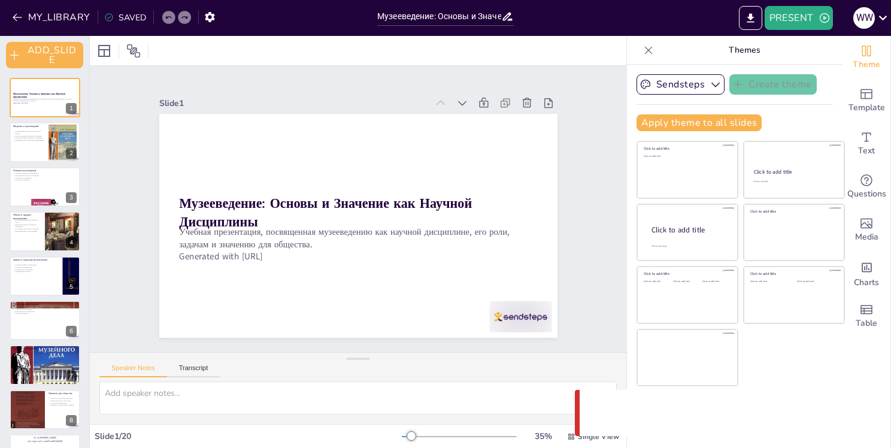
checkbox input "true"
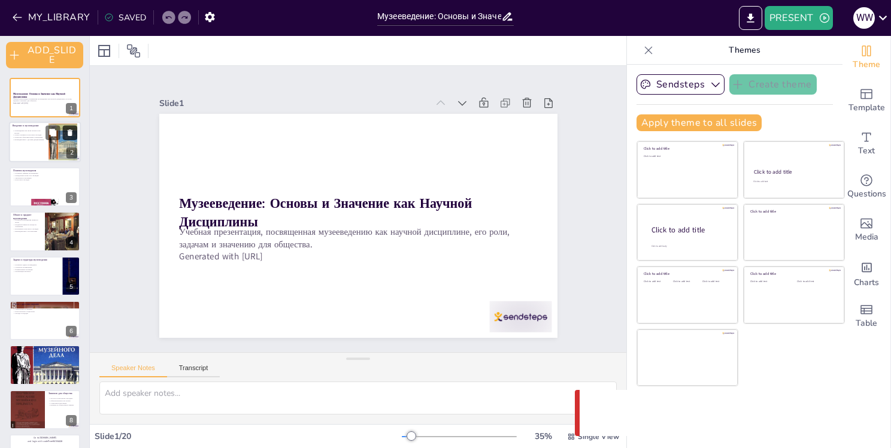
checkbox input "true"
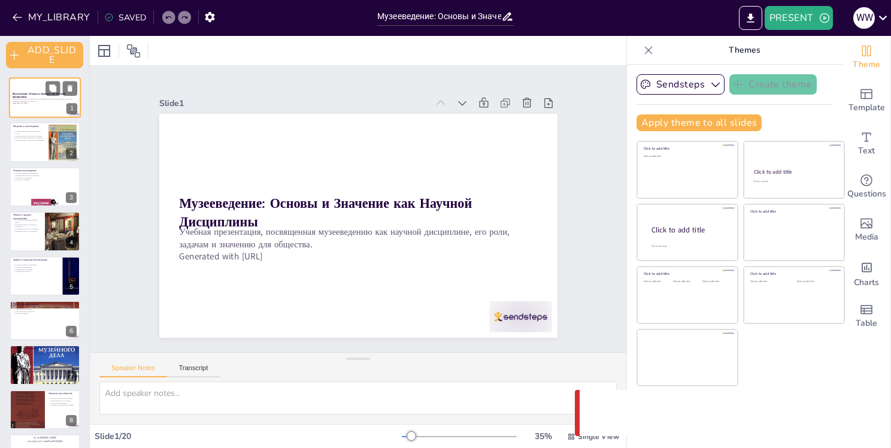
checkbox input "true"
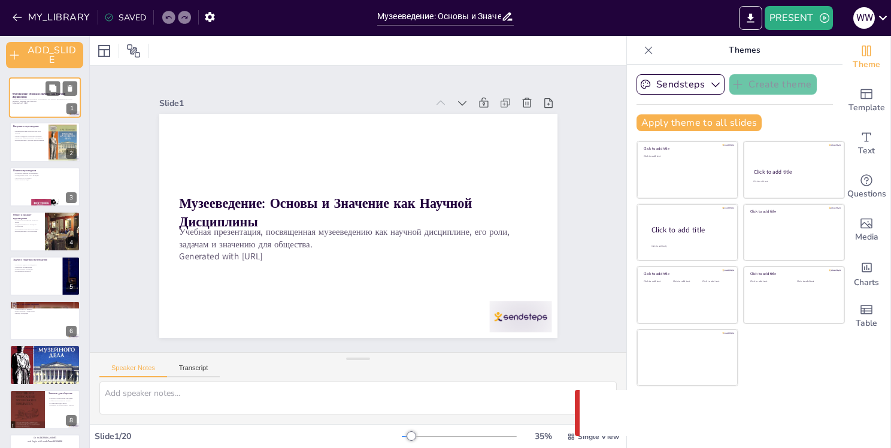
checkbox input "true"
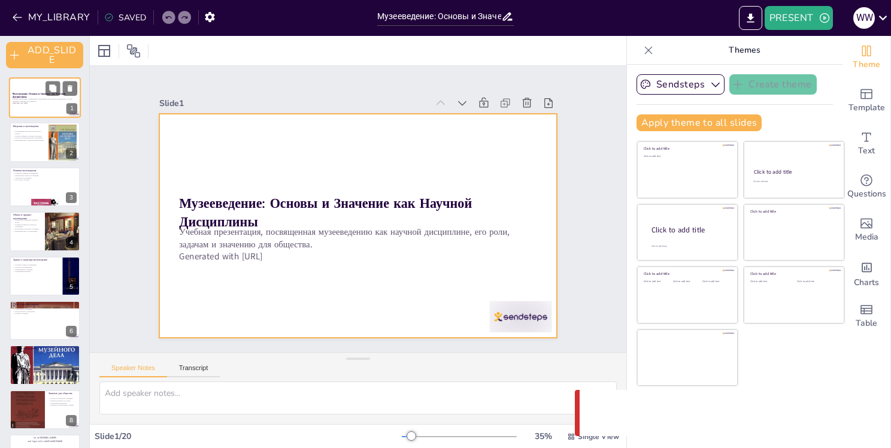
checkbox input "true"
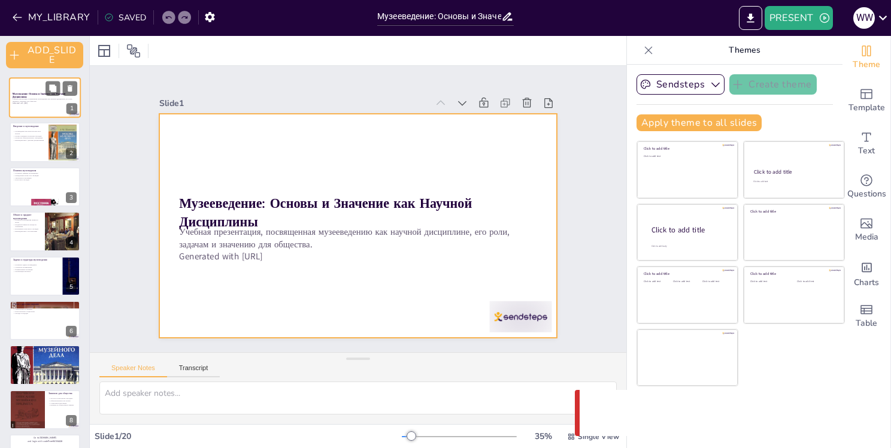
checkbox input "true"
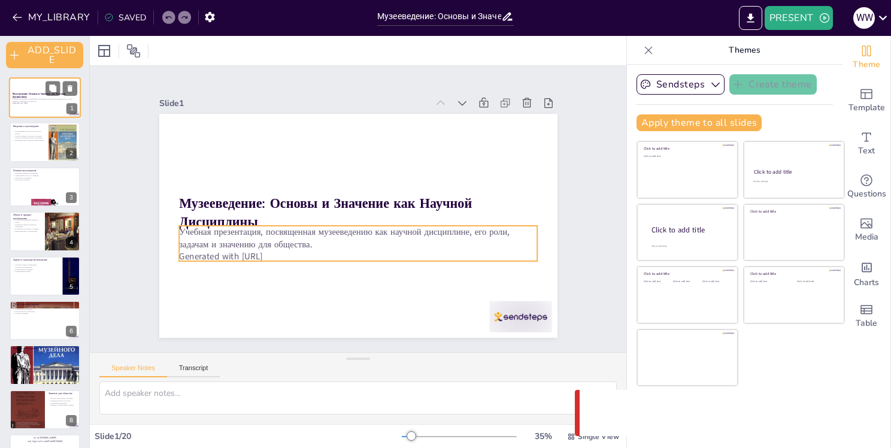
checkbox input "true"
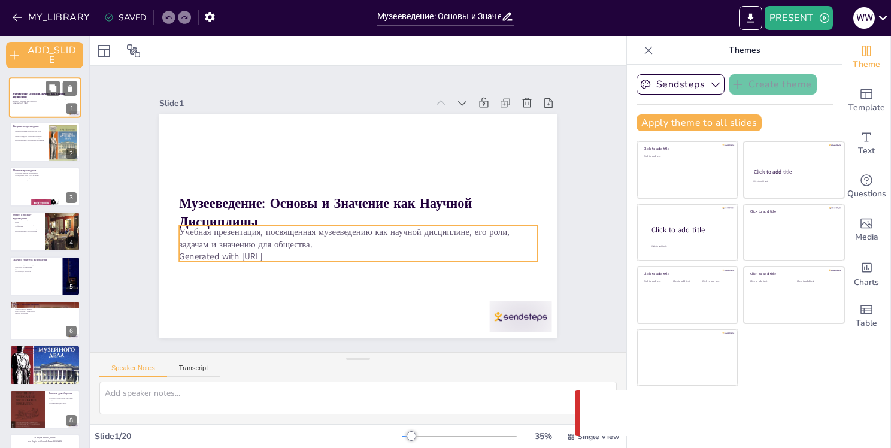
checkbox input "true"
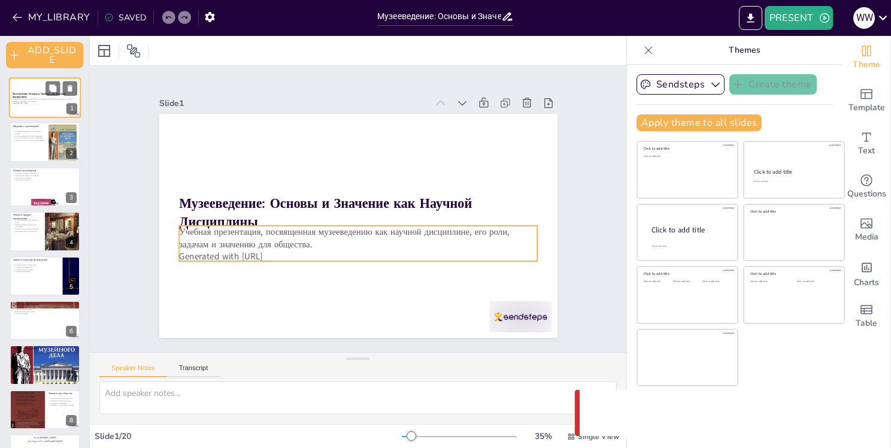
checkbox input "true"
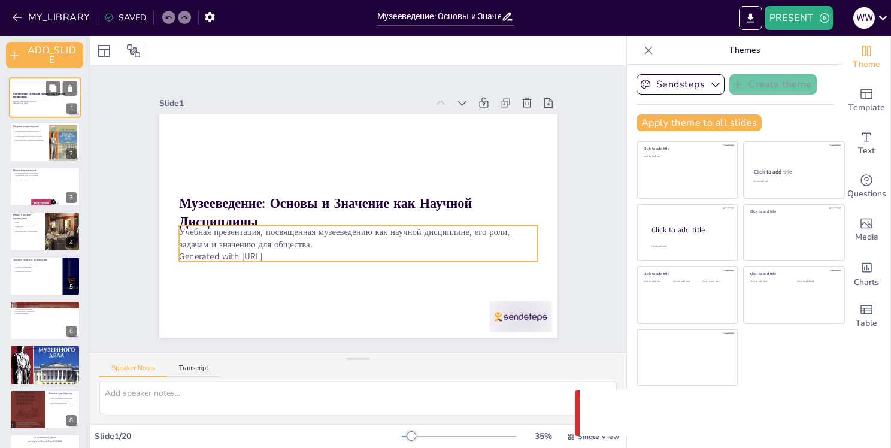
checkbox input "true"
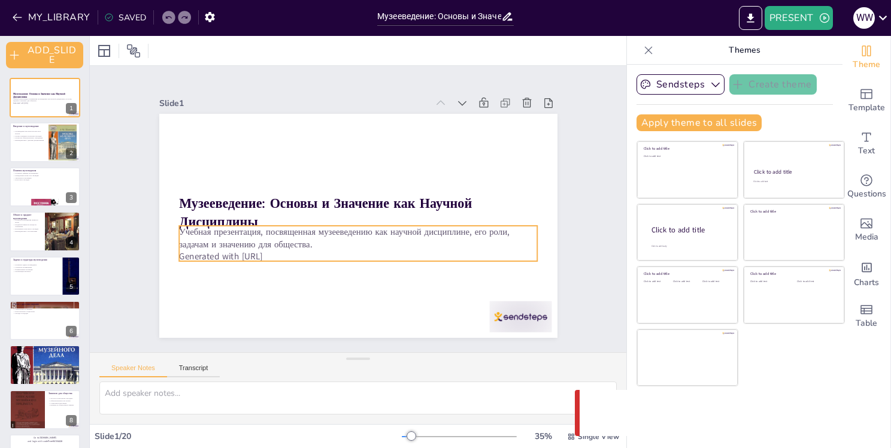
checkbox input "true"
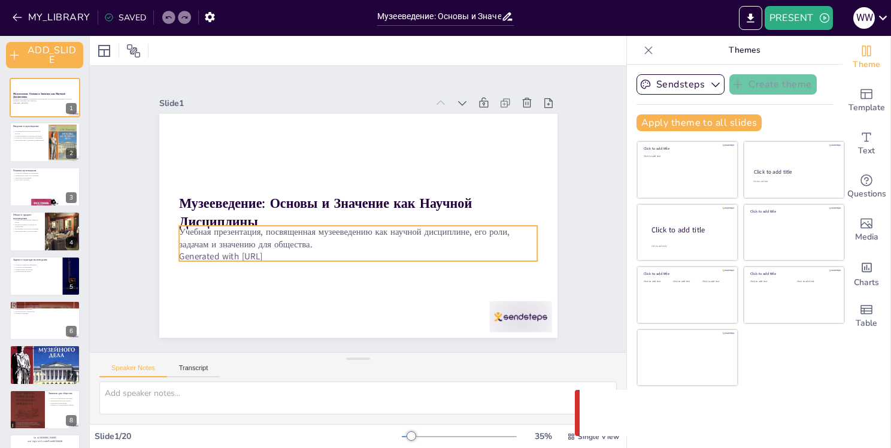
checkbox input "true"
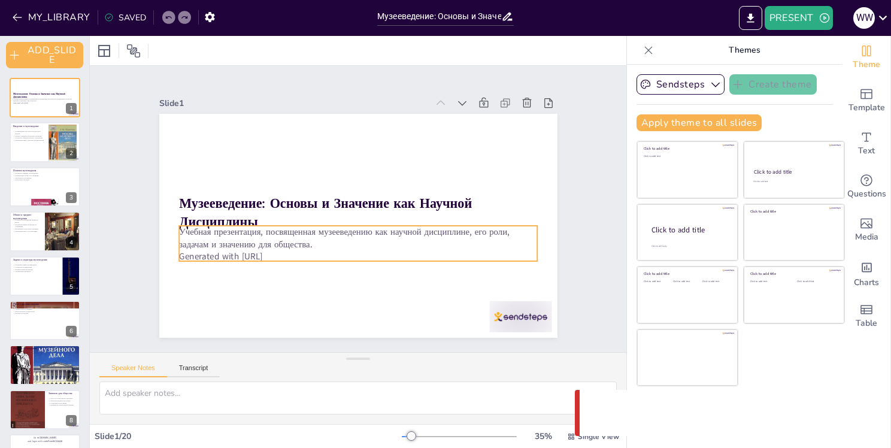
checkbox input "true"
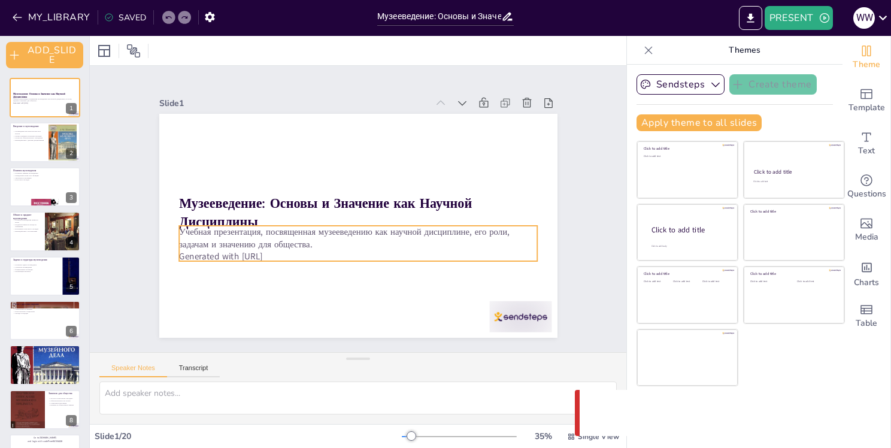
checkbox input "true"
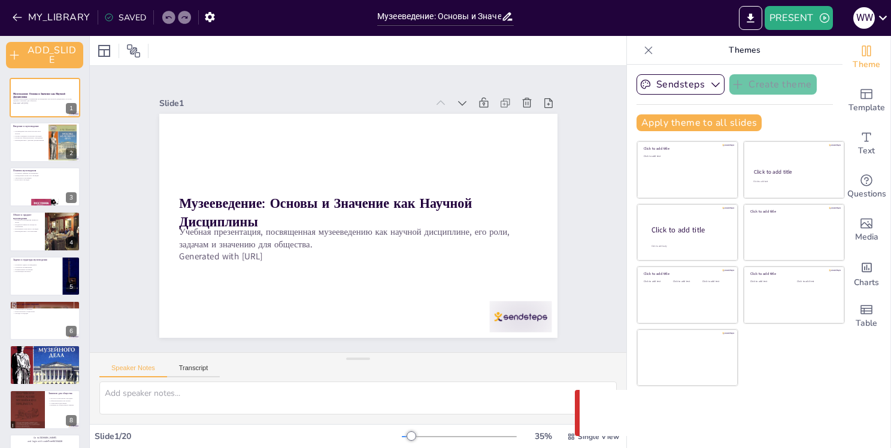
checkbox input "true"
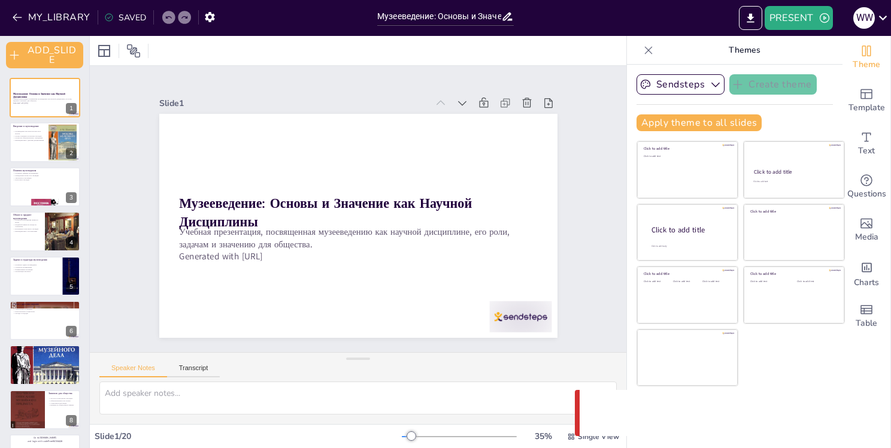
checkbox input "true"
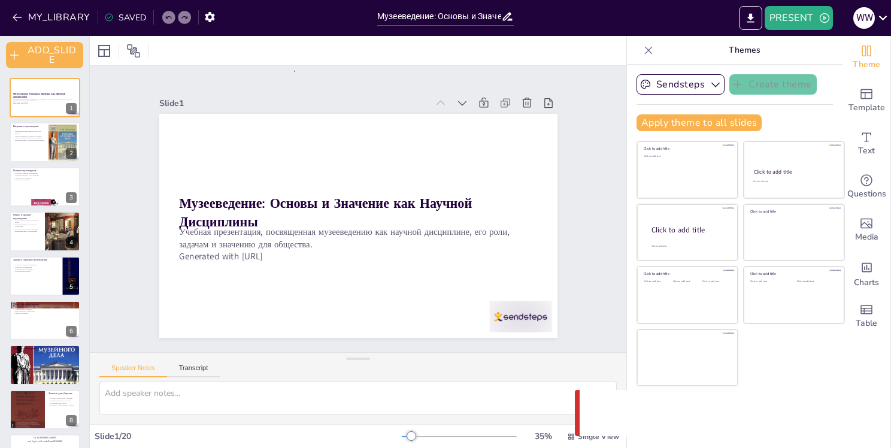
checkbox input "true"
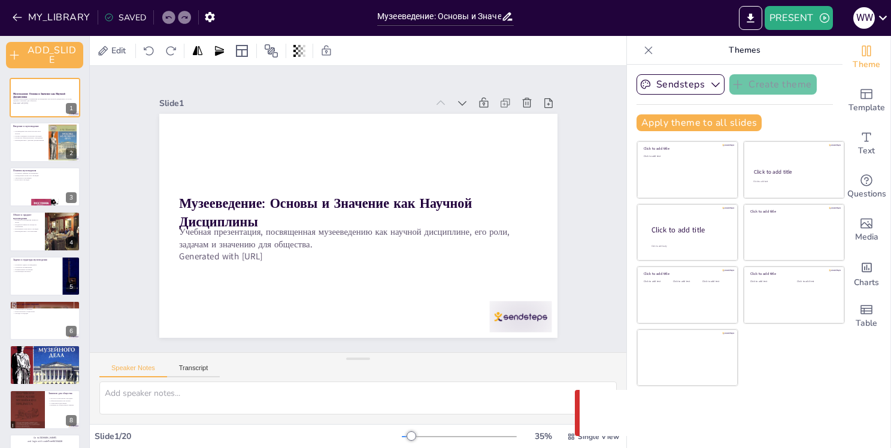
checkbox input "true"
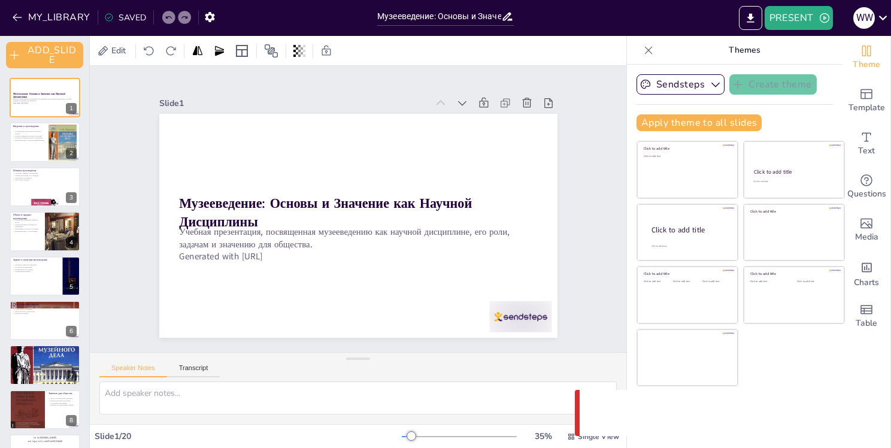
checkbox input "true"
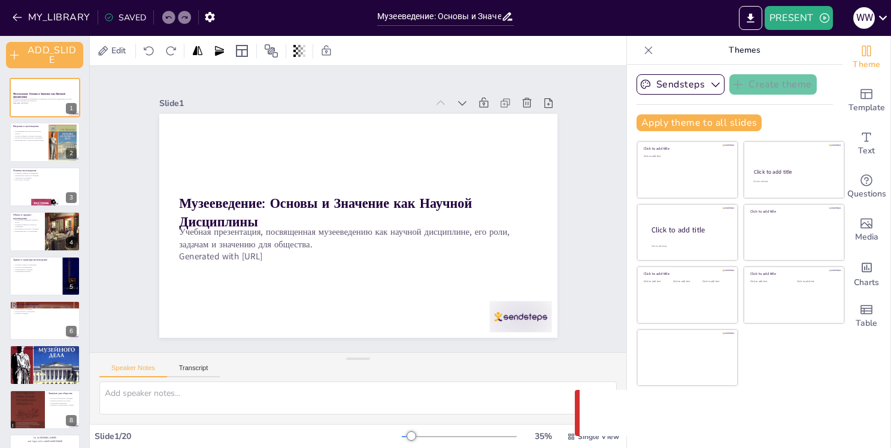
checkbox input "true"
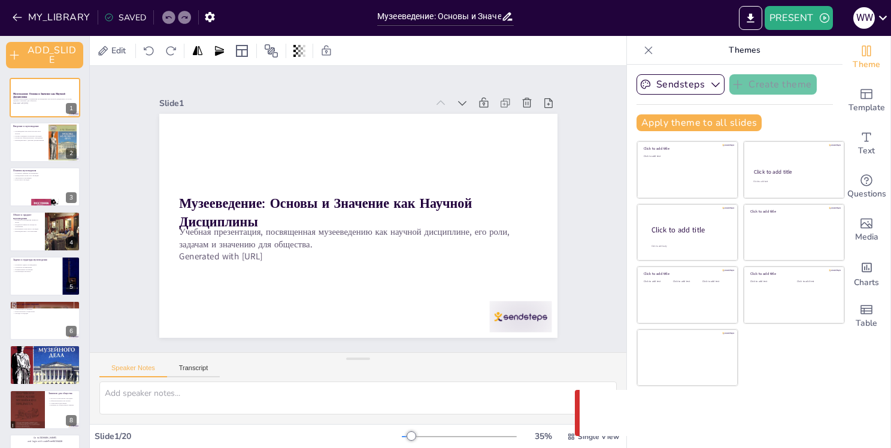
checkbox input "true"
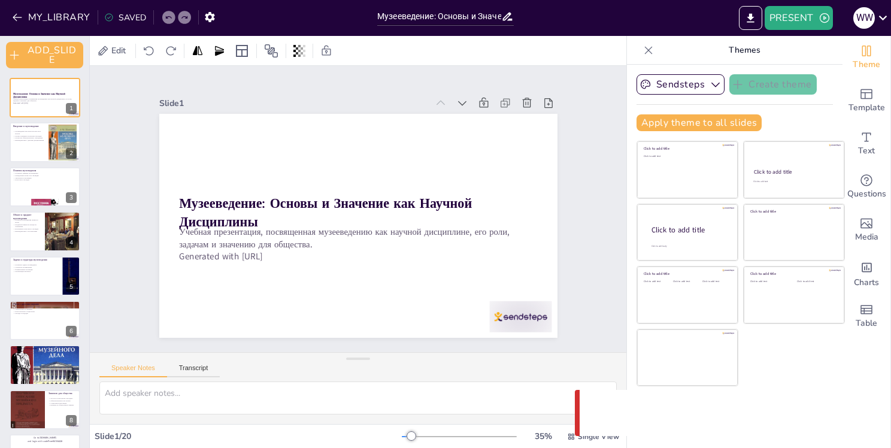
checkbox input "true"
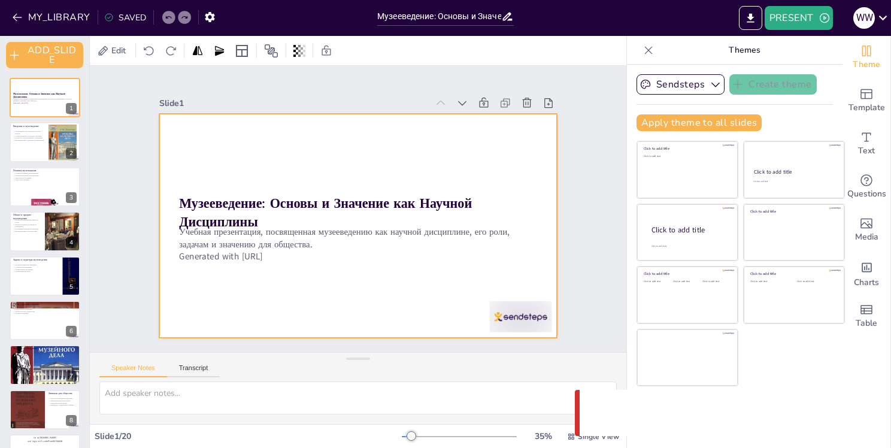
checkbox input "true"
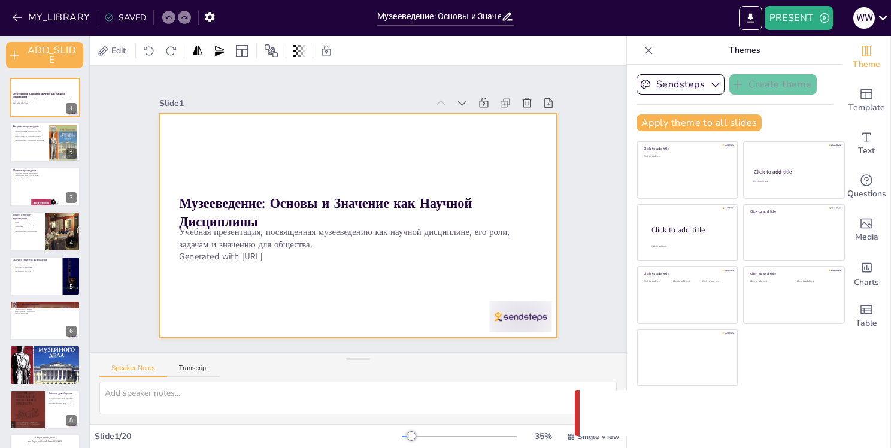
checkbox input "true"
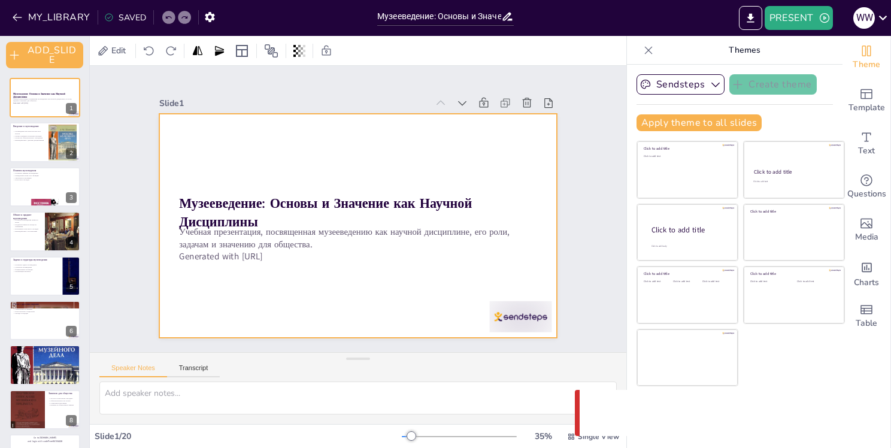
checkbox input "true"
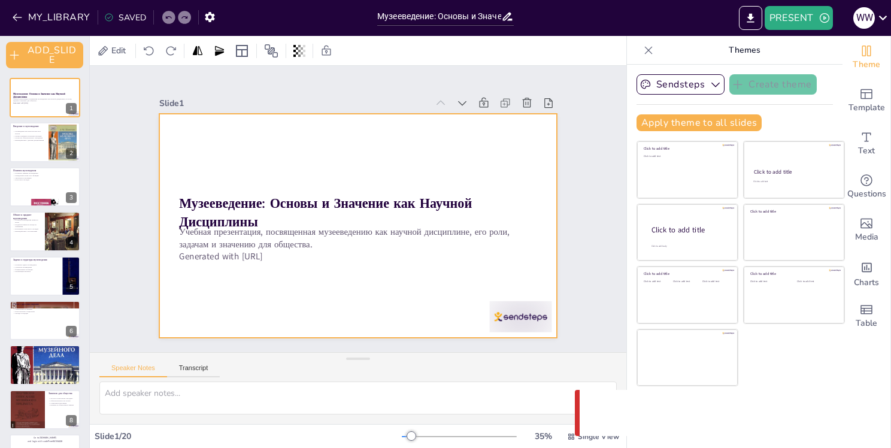
checkbox input "true"
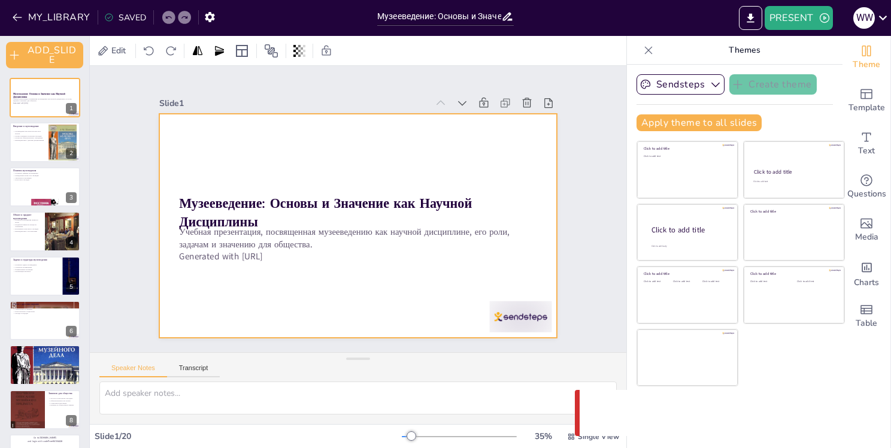
checkbox input "true"
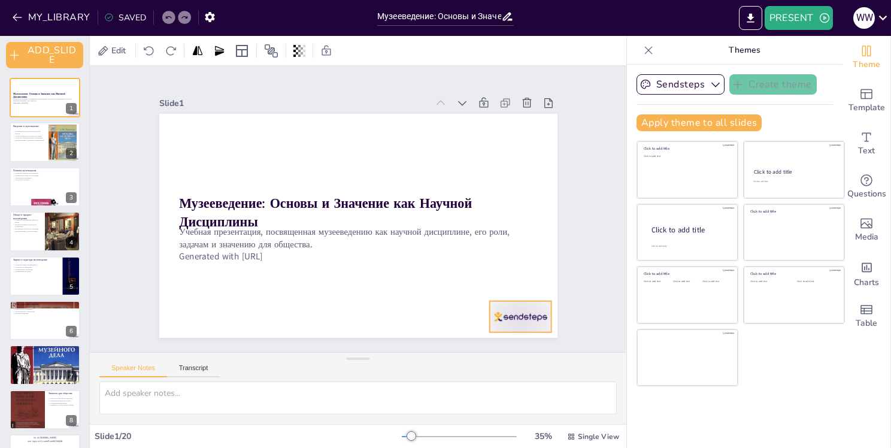
checkbox input "true"
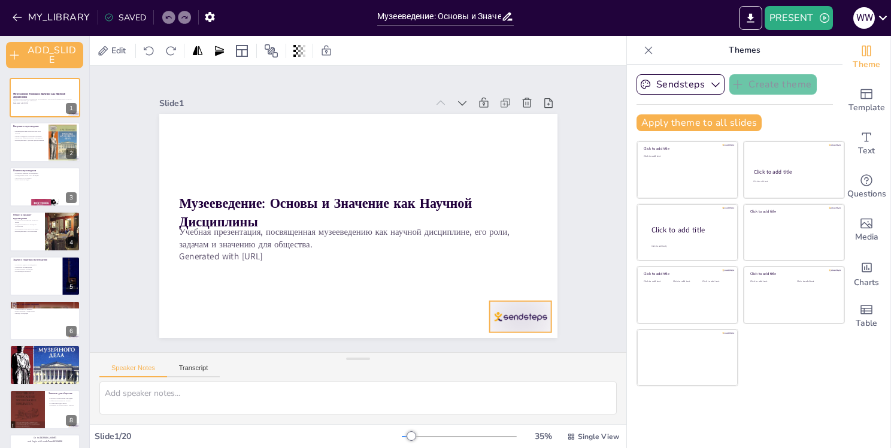
checkbox input "true"
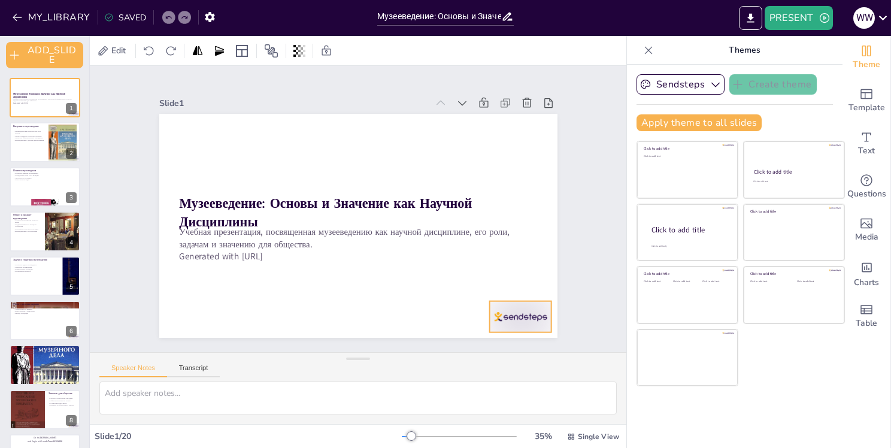
checkbox input "true"
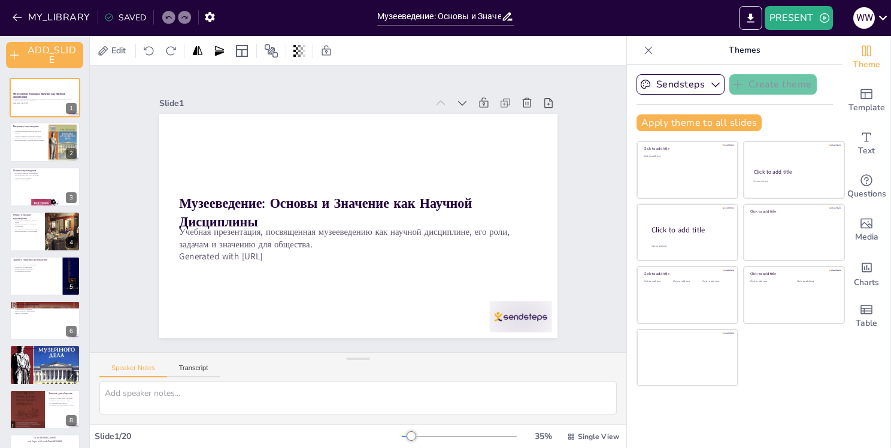
checkbox input "true"
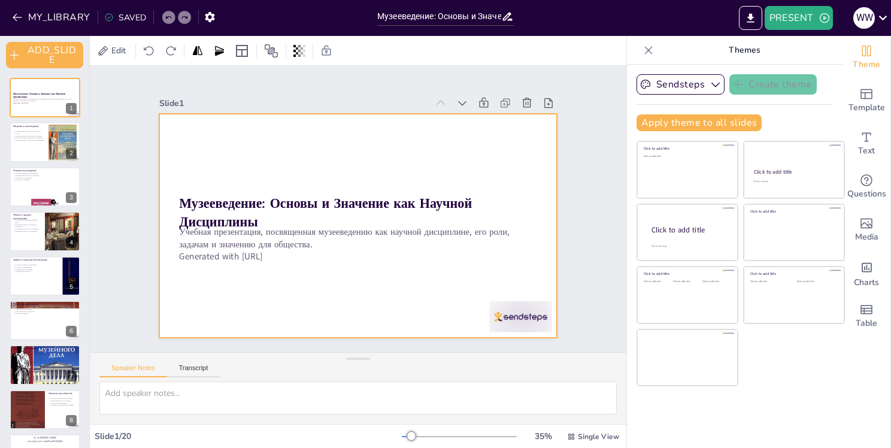
checkbox input "true"
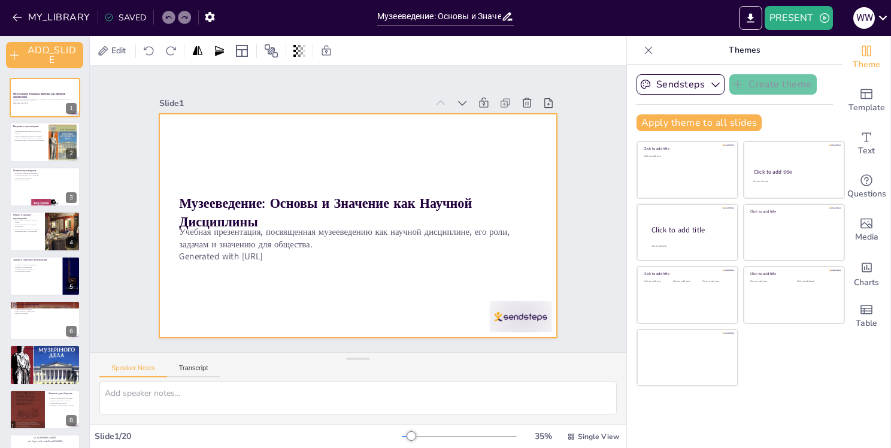
checkbox input "true"
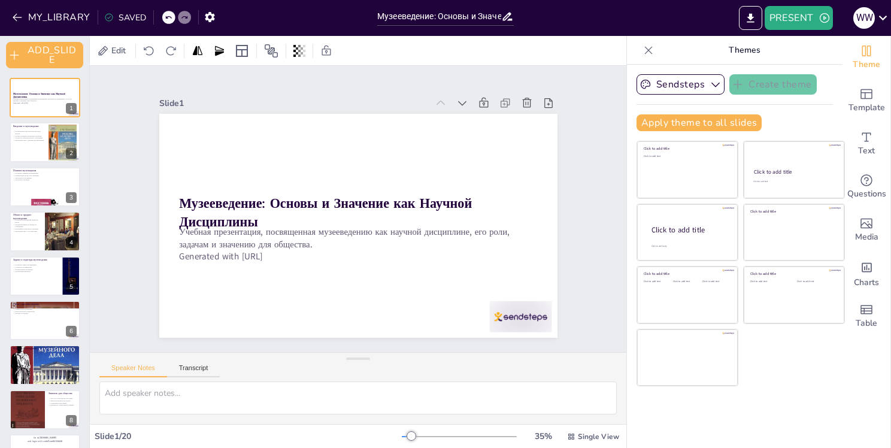
checkbox input "true"
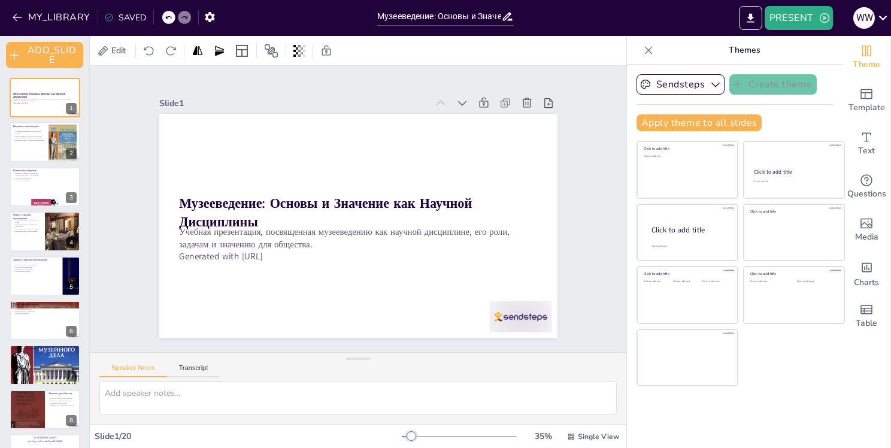
checkbox input "true"
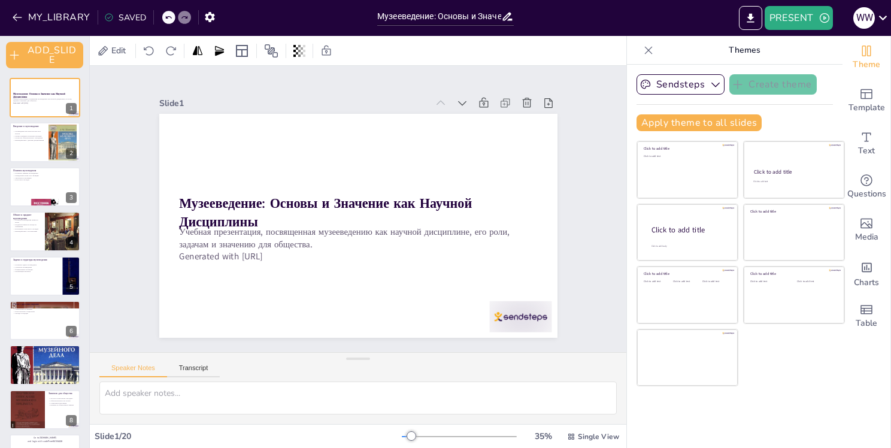
checkbox input "true"
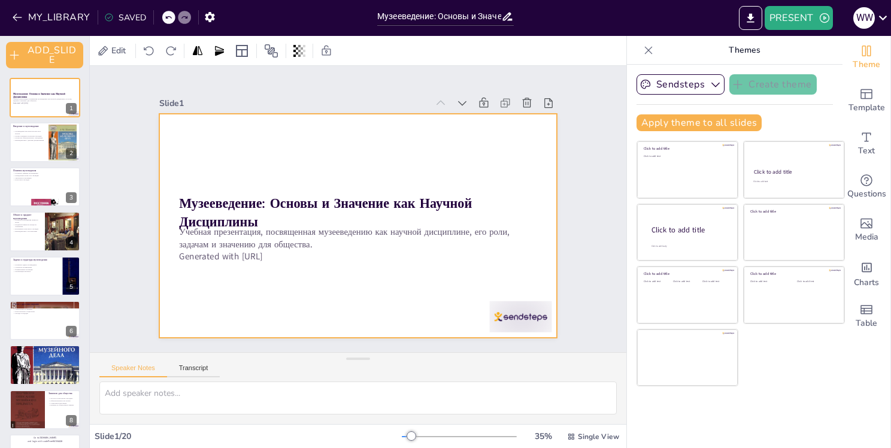
checkbox input "true"
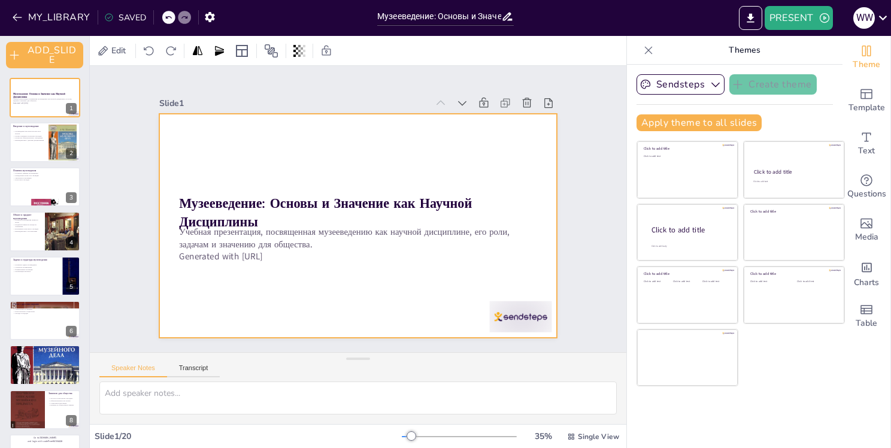
checkbox input "true"
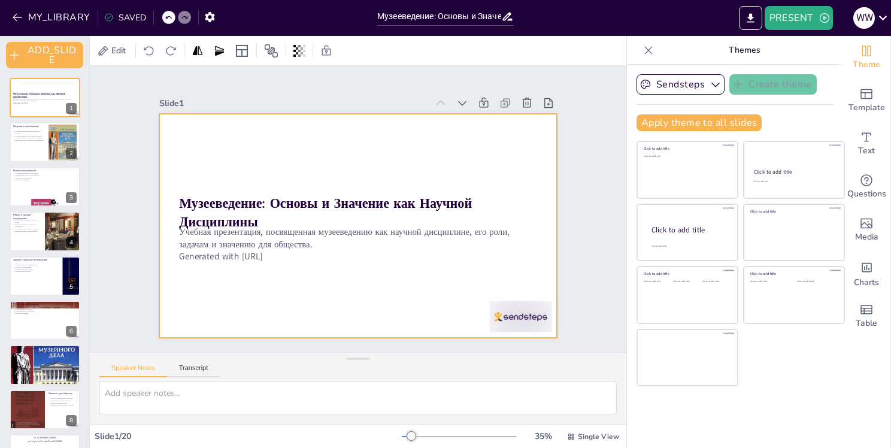
checkbox input "true"
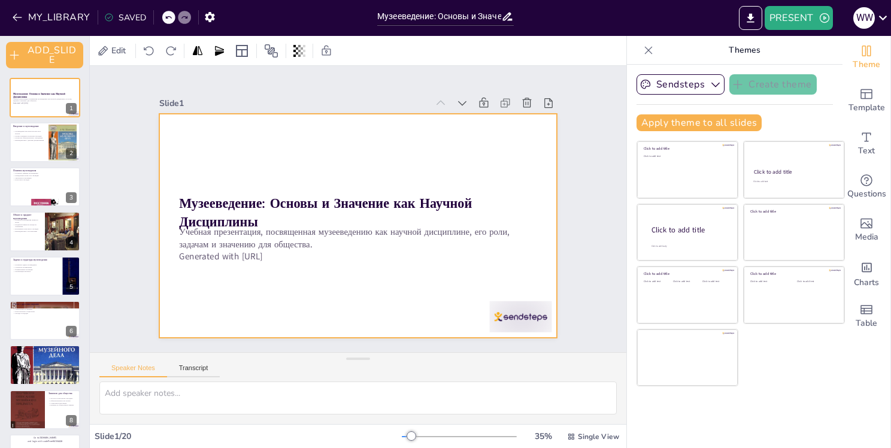
checkbox input "true"
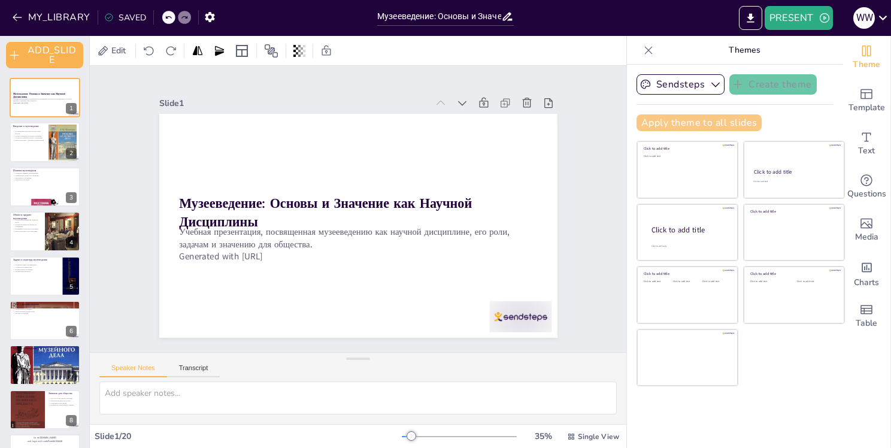
click at [687, 120] on button "Apply theme to all slides" at bounding box center [699, 122] width 125 height 17
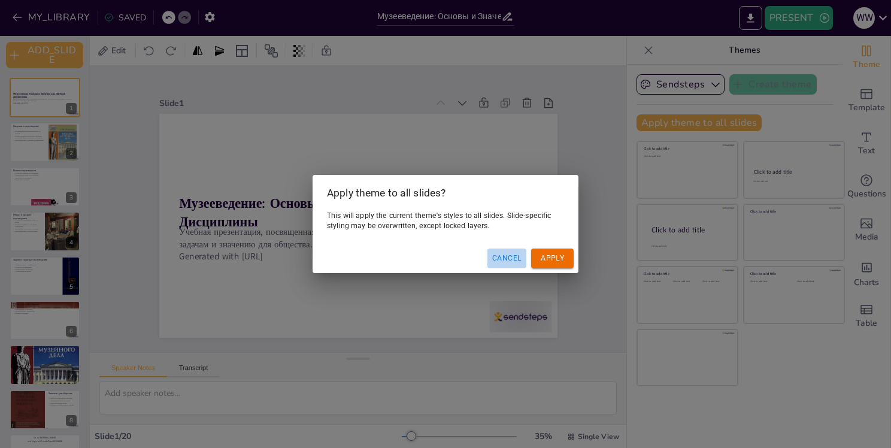
click at [504, 261] on button "Cancel" at bounding box center [506, 258] width 39 height 20
